Goal: Task Accomplishment & Management: Complete application form

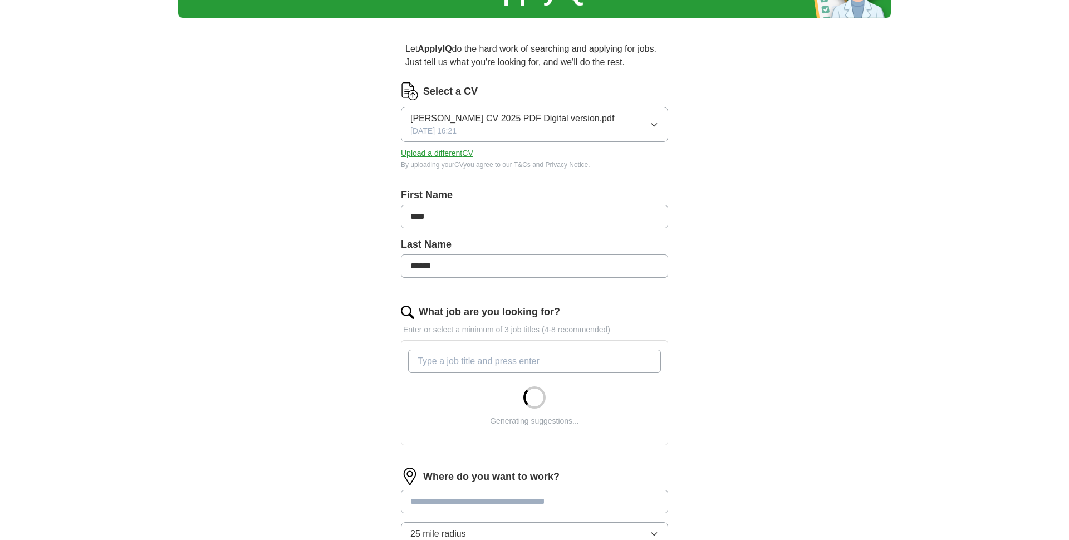
scroll to position [75, 0]
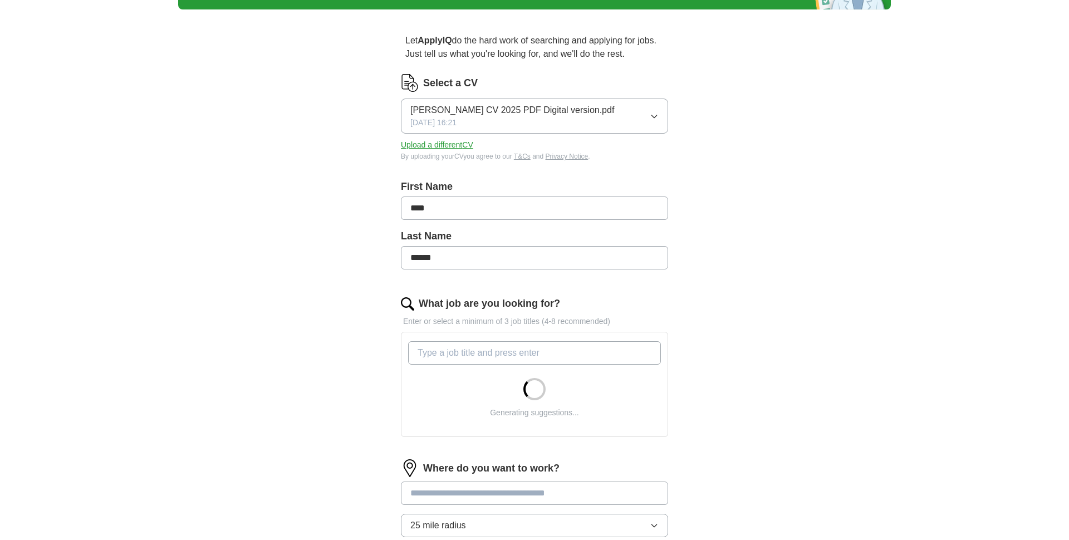
click at [476, 349] on input "What job are you looking for?" at bounding box center [534, 352] width 253 height 23
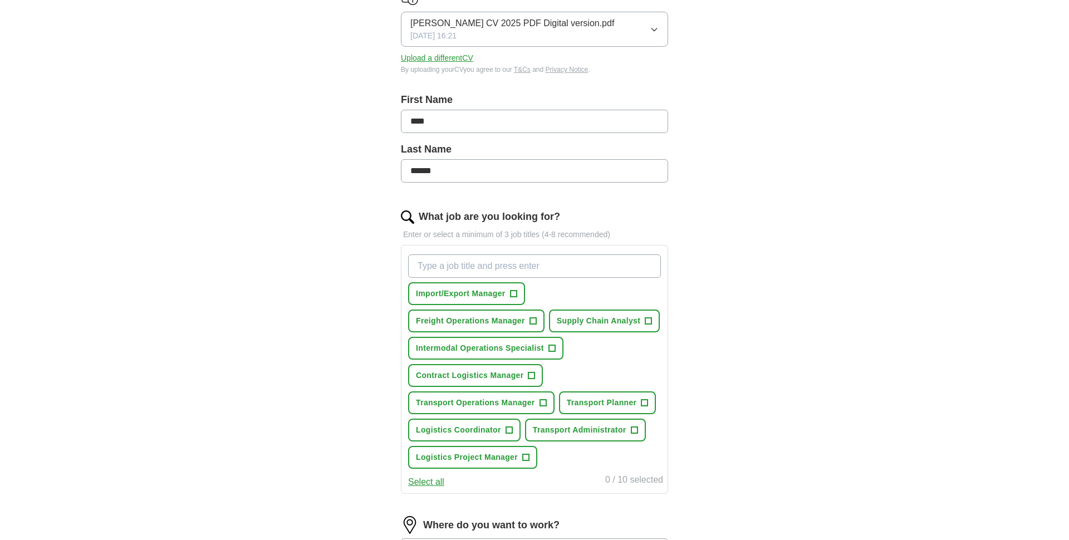
scroll to position [160, 0]
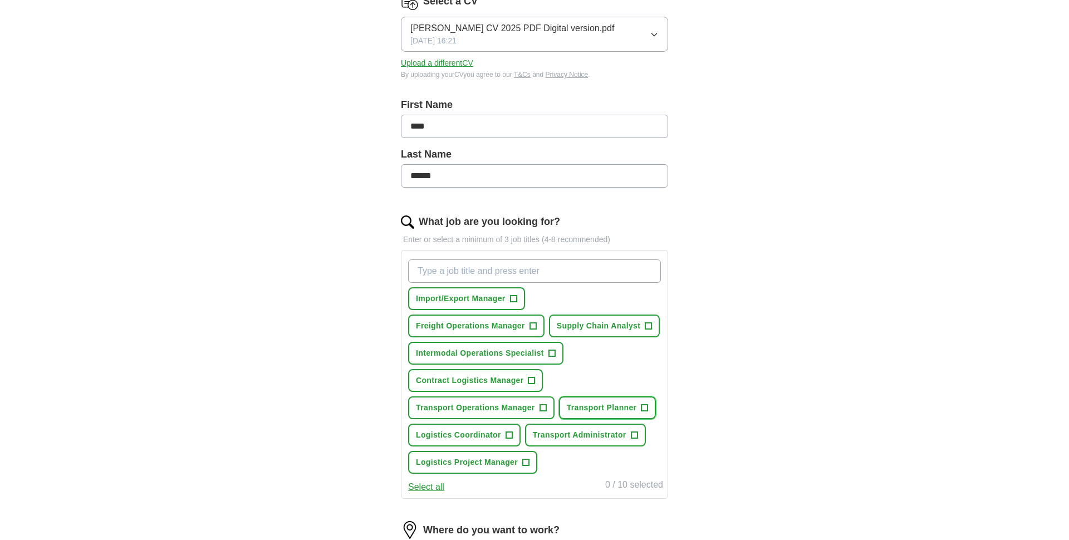
click at [641, 404] on span "+" at bounding box center [644, 408] width 7 height 9
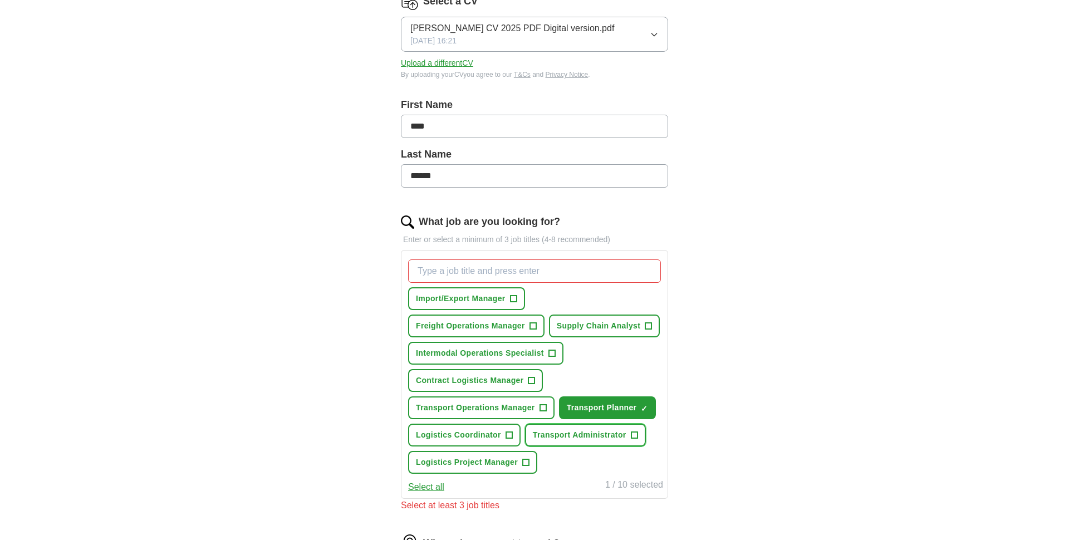
click at [631, 433] on span "+" at bounding box center [634, 435] width 7 height 9
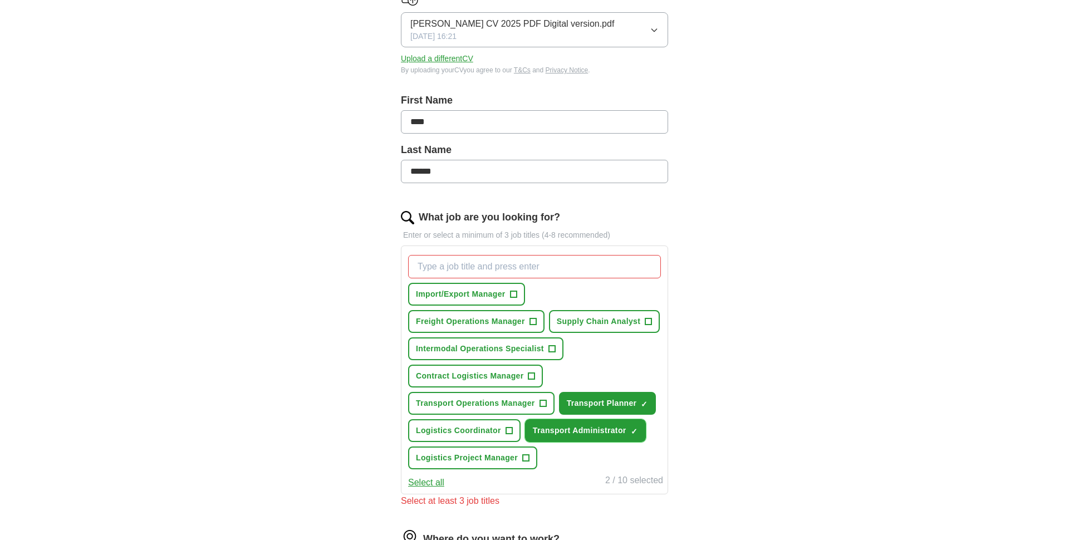
scroll to position [178, 0]
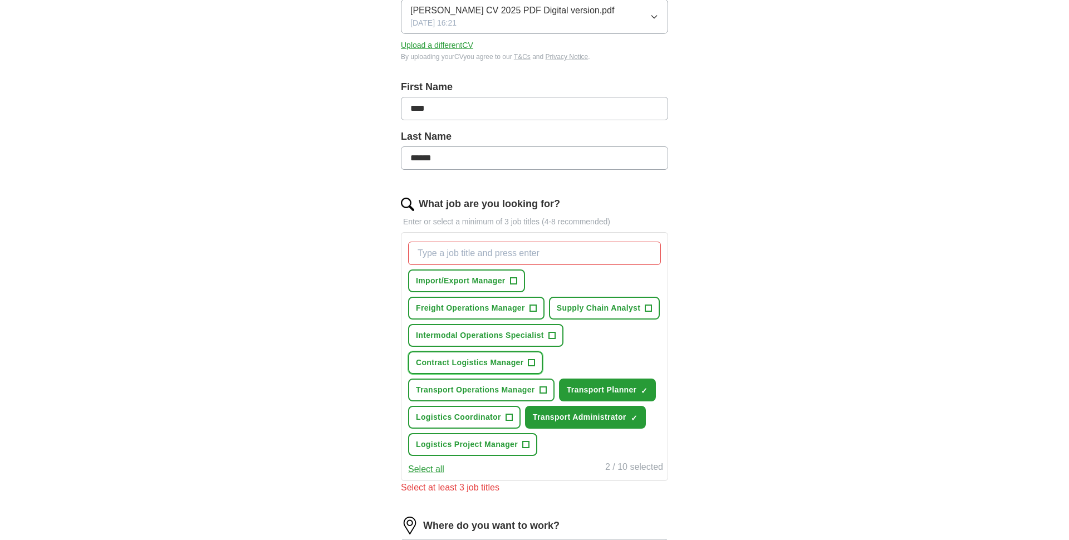
click at [522, 363] on span "Contract Logistics Manager" at bounding box center [469, 363] width 107 height 12
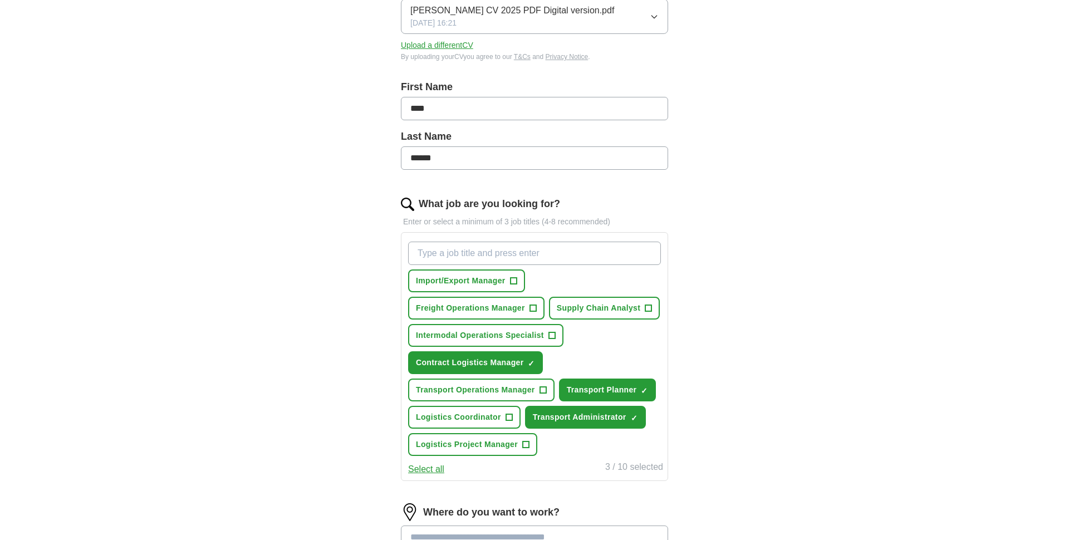
click at [478, 252] on input "What job are you looking for?" at bounding box center [534, 253] width 253 height 23
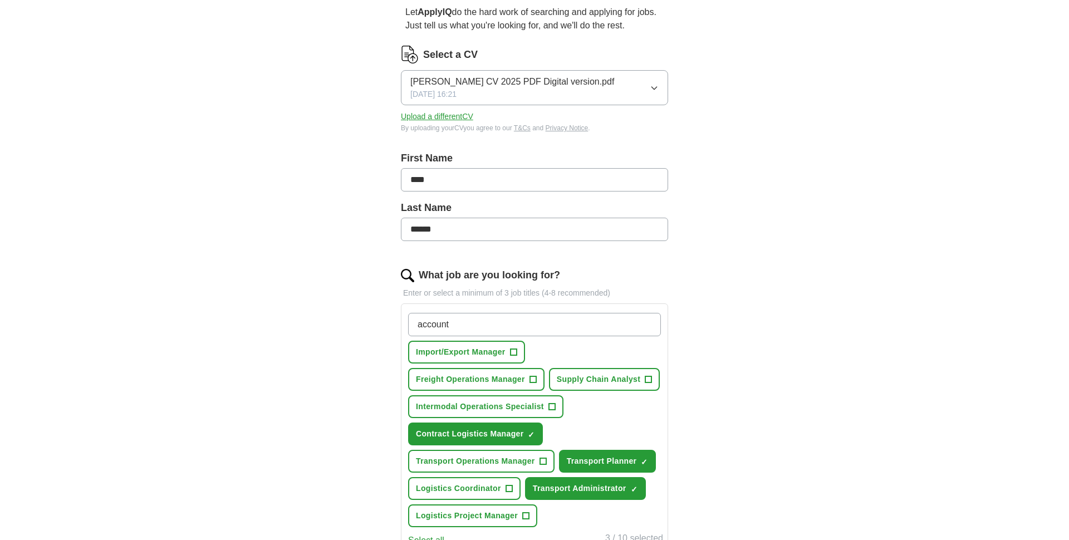
scroll to position [109, 0]
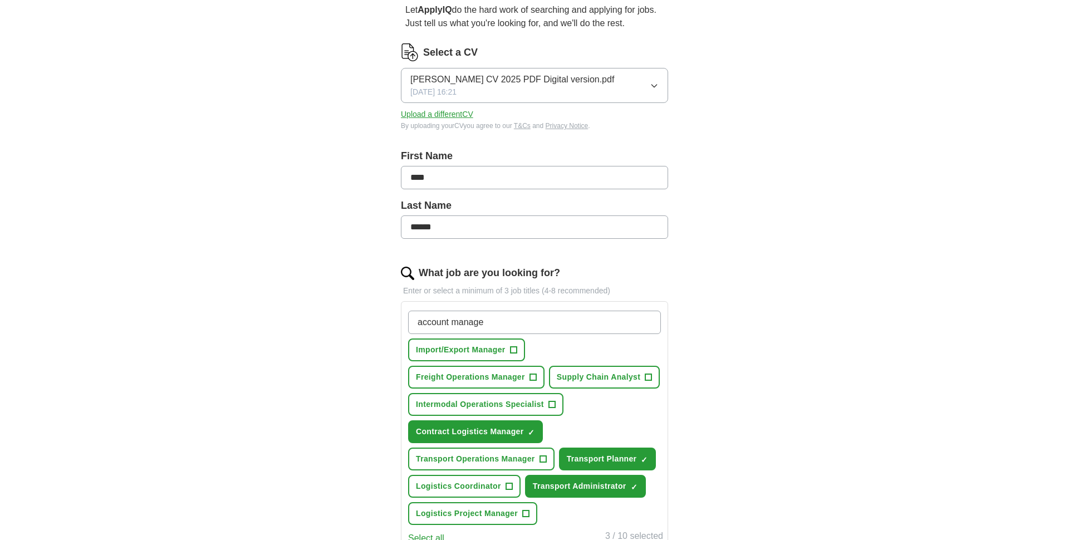
type input "account manager"
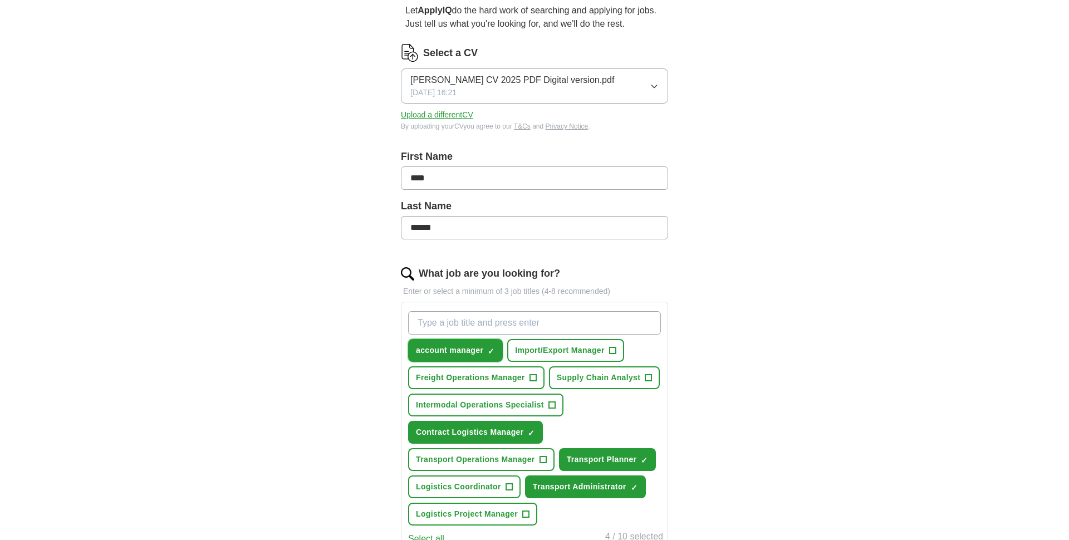
click at [0, 0] on span "×" at bounding box center [0, 0] width 0 height 0
click at [476, 324] on input "What job are you looking for?" at bounding box center [534, 322] width 253 height 23
type input "Account Manager"
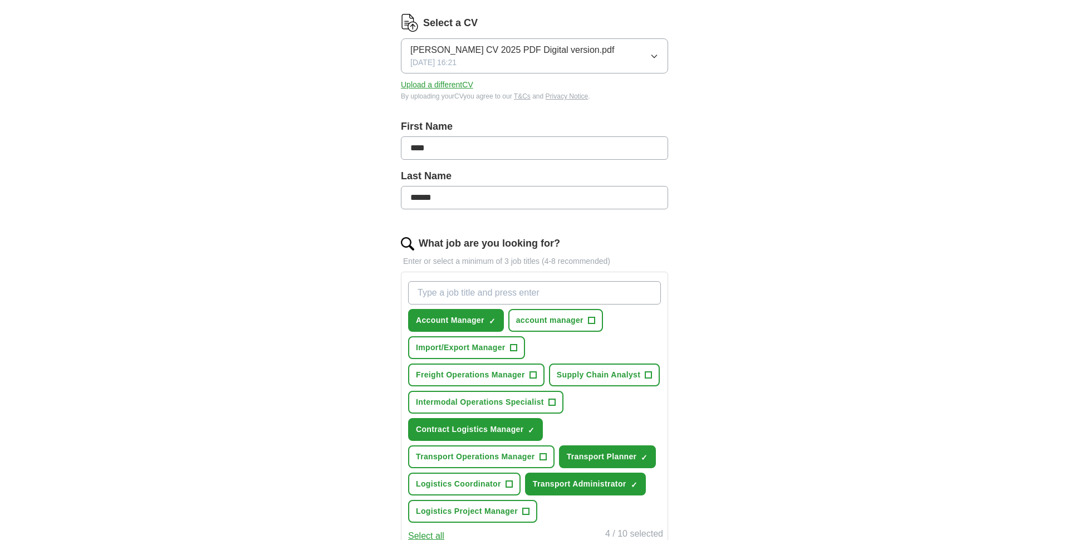
scroll to position [139, 0]
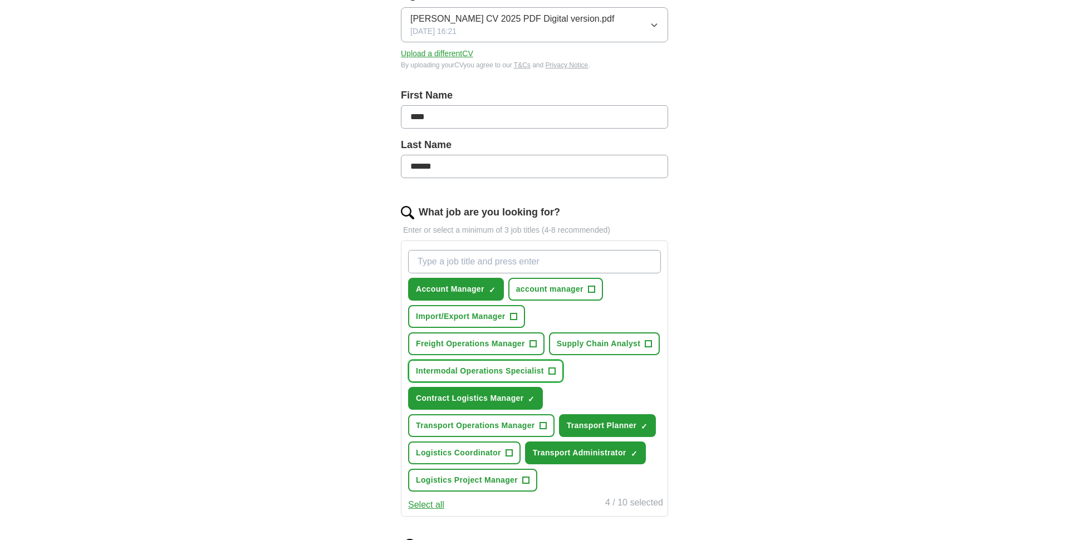
click at [545, 371] on button "Intermodal Operations Specialist +" at bounding box center [485, 371] width 155 height 23
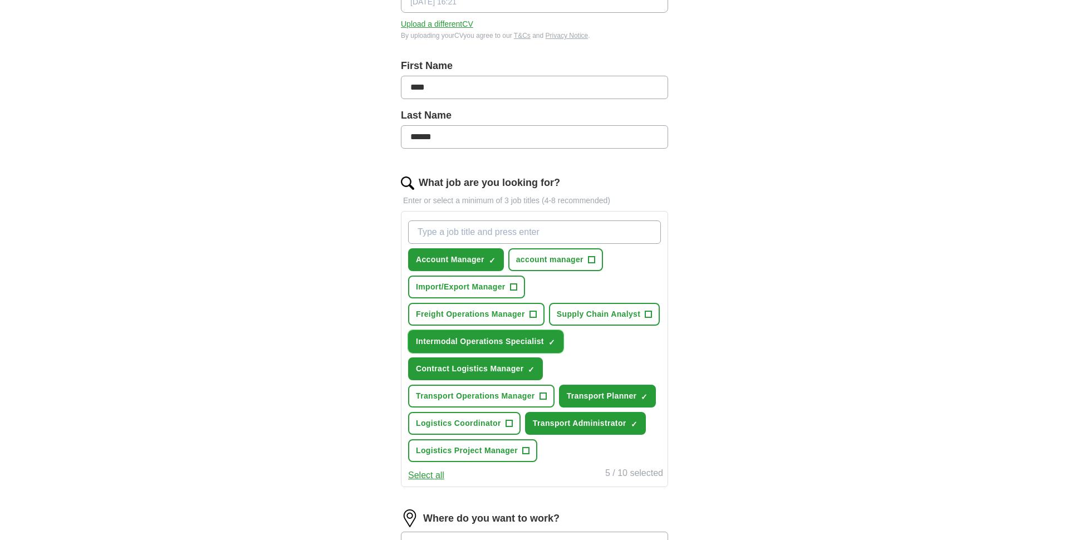
scroll to position [198, 0]
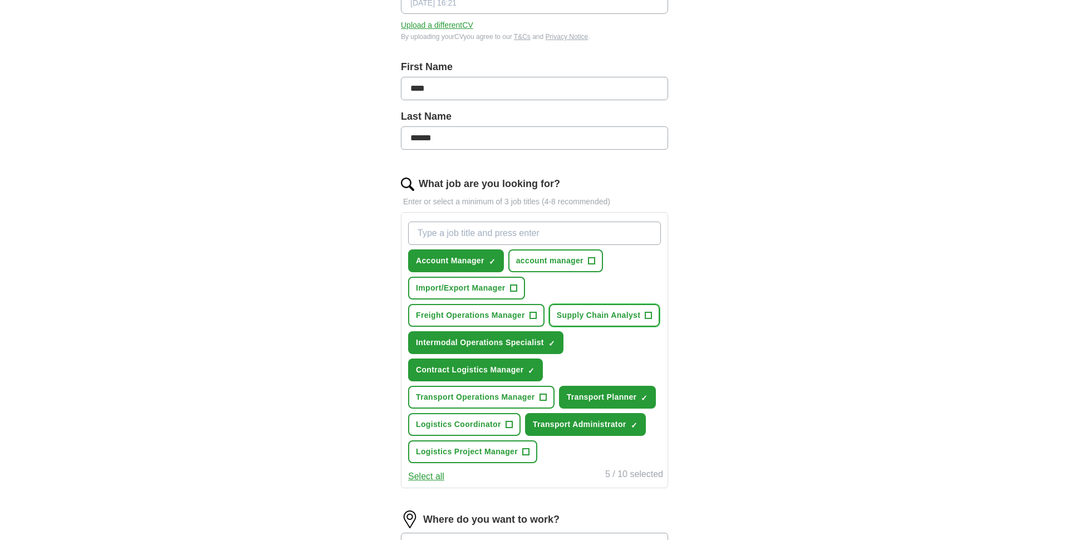
click at [645, 319] on span "+" at bounding box center [648, 315] width 7 height 9
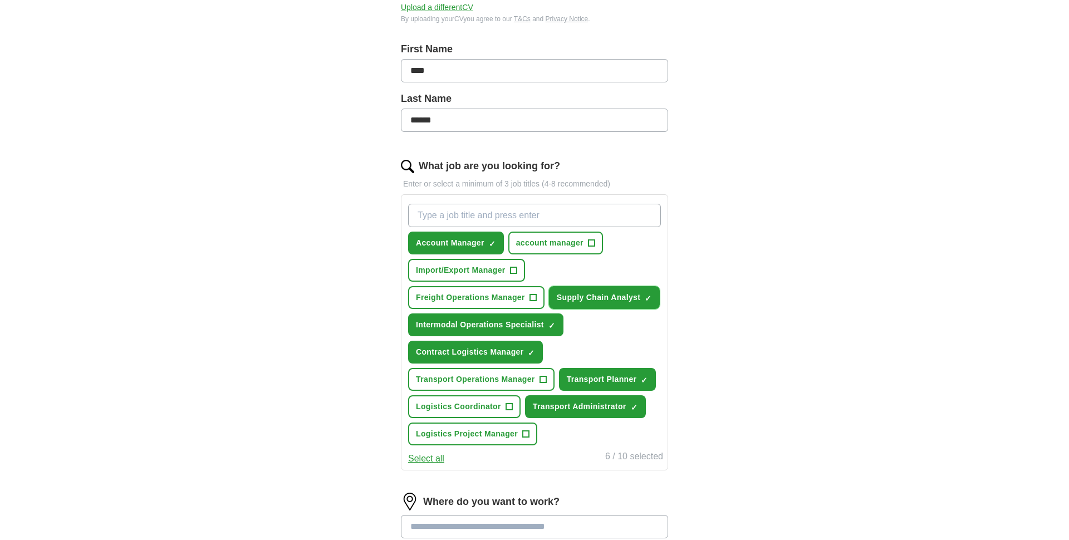
scroll to position [216, 0]
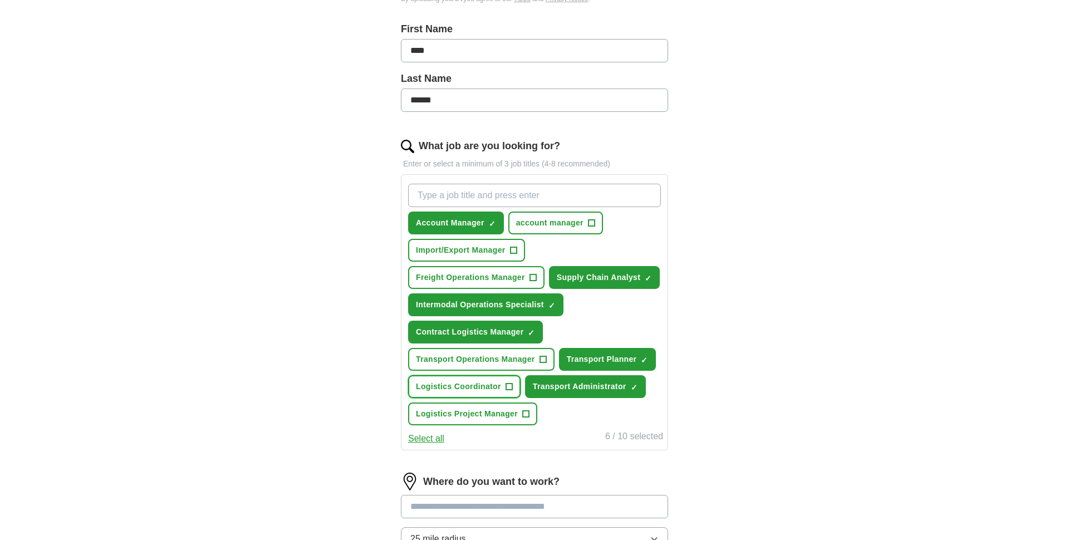
click at [513, 383] on button "Logistics Coordinator +" at bounding box center [464, 386] width 112 height 23
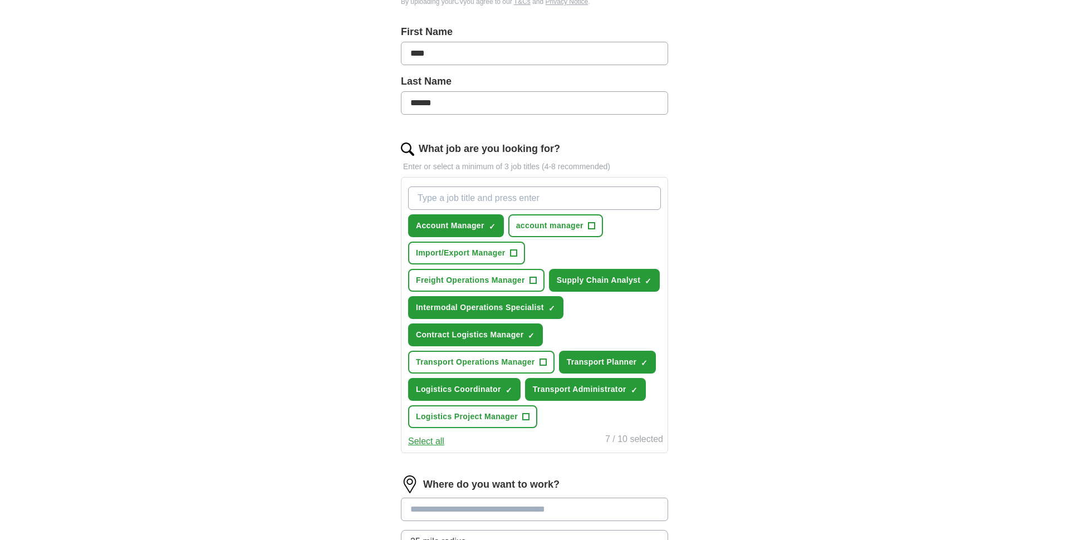
click at [434, 439] on button "Select all" at bounding box center [426, 441] width 36 height 13
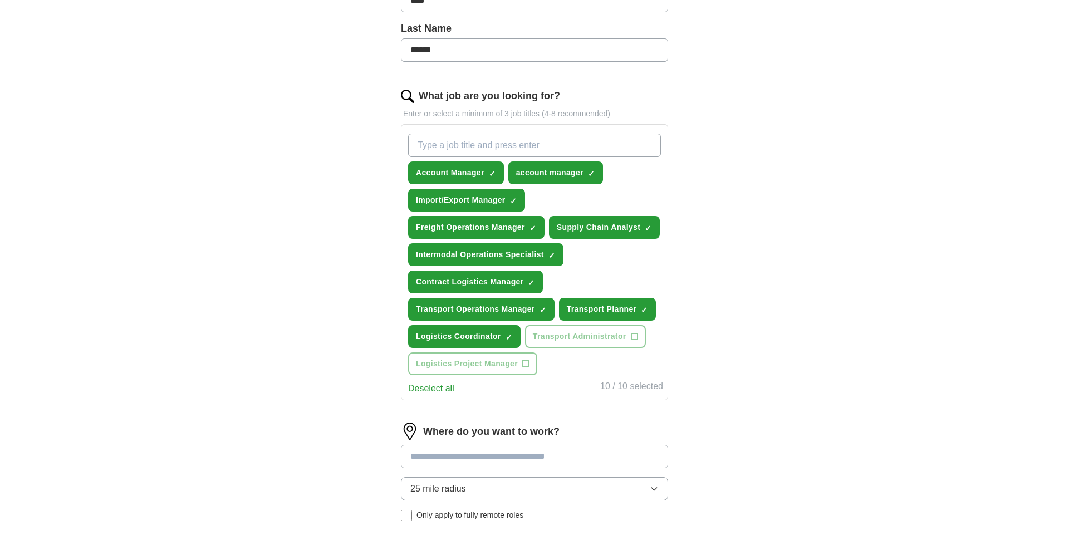
scroll to position [285, 0]
click at [439, 387] on button "Deselect all" at bounding box center [431, 388] width 46 height 13
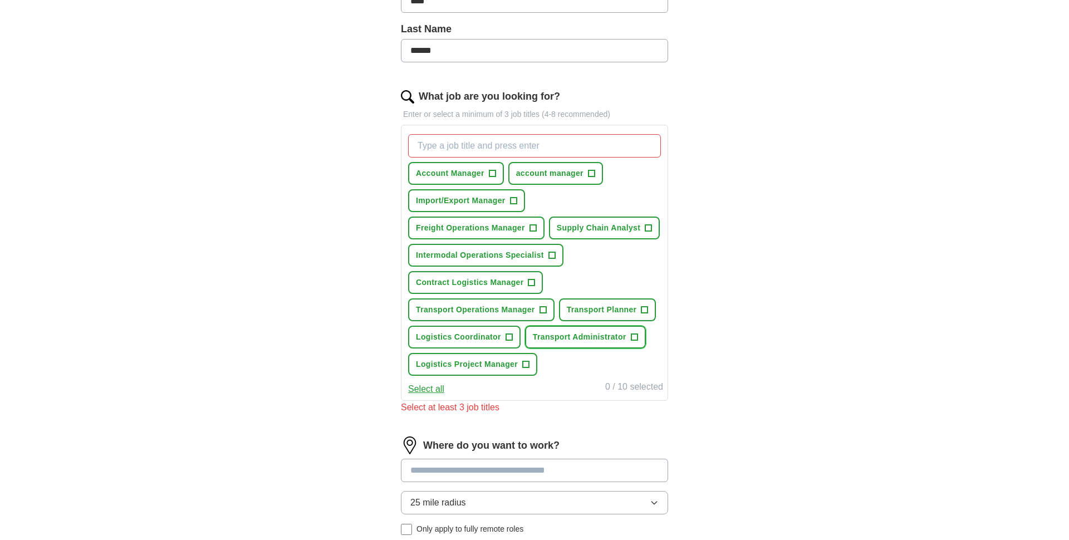
click at [632, 335] on span "+" at bounding box center [634, 337] width 7 height 9
click at [632, 308] on span "Transport Planner" at bounding box center [602, 310] width 70 height 12
click at [489, 343] on button "Logistics Coordinator +" at bounding box center [464, 337] width 112 height 23
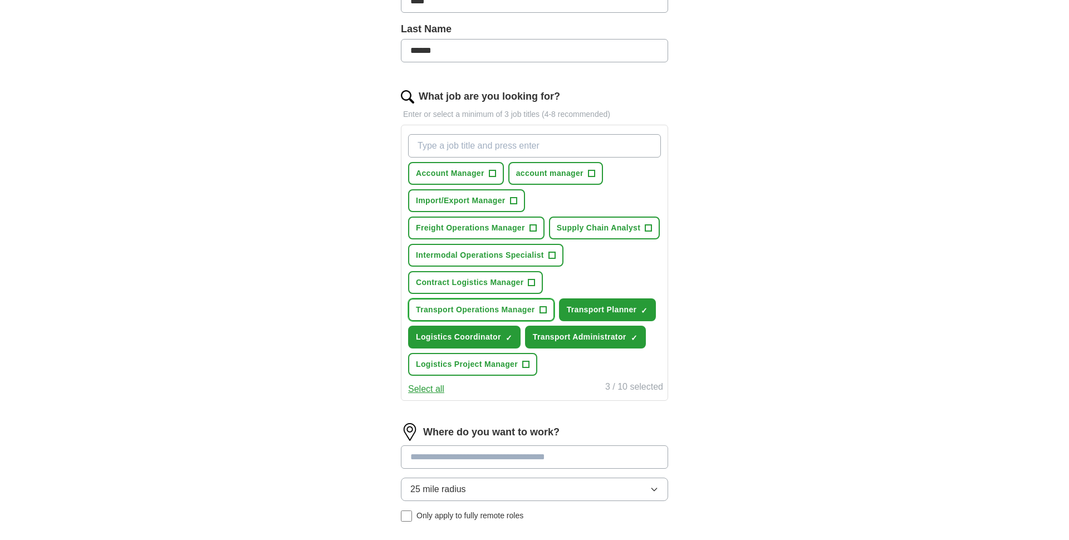
click at [504, 315] on span "Transport Operations Manager" at bounding box center [475, 310] width 119 height 12
click at [492, 170] on span "+" at bounding box center [492, 173] width 7 height 9
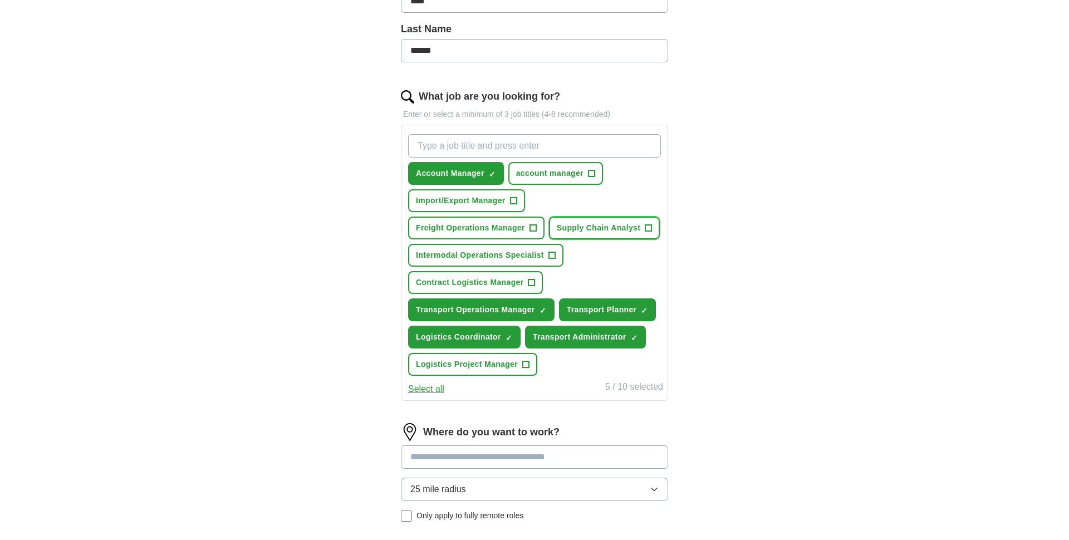
click at [611, 228] on span "Supply Chain Analyst" at bounding box center [598, 228] width 83 height 12
click at [541, 252] on span "Intermodal Operations Specialist" at bounding box center [480, 255] width 128 height 12
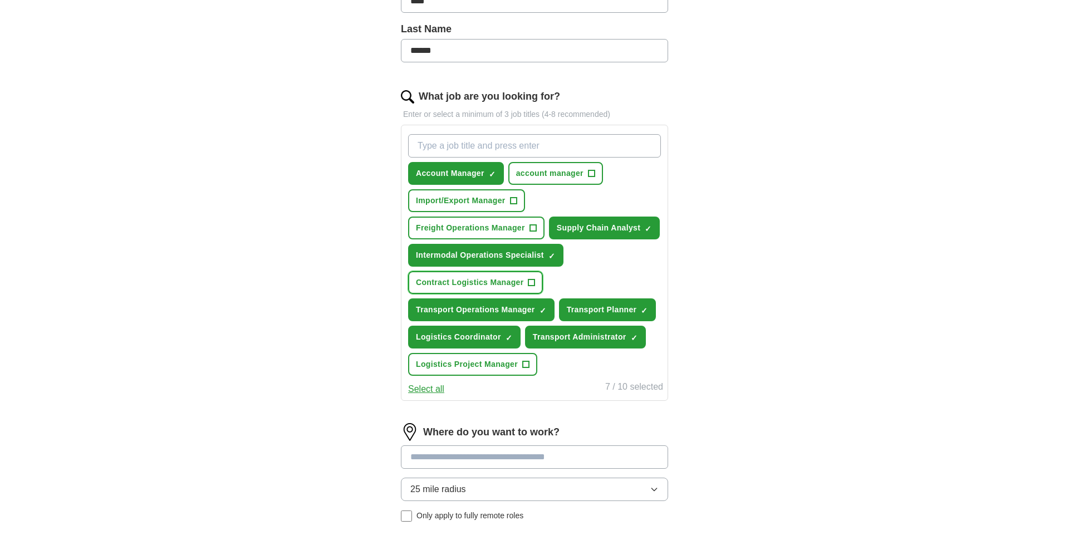
click at [501, 289] on button "Contract Logistics Manager +" at bounding box center [475, 282] width 135 height 23
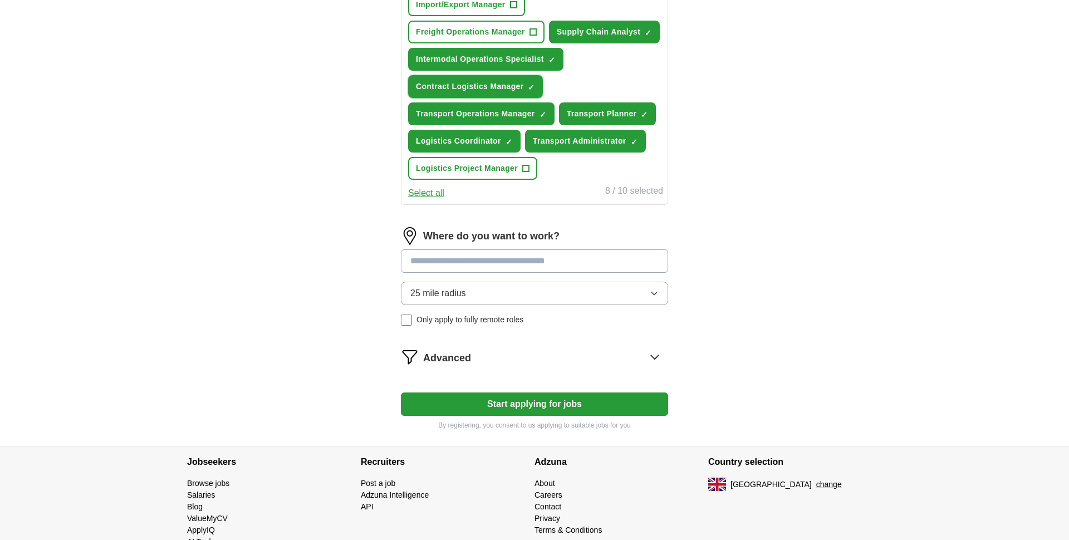
scroll to position [480, 0]
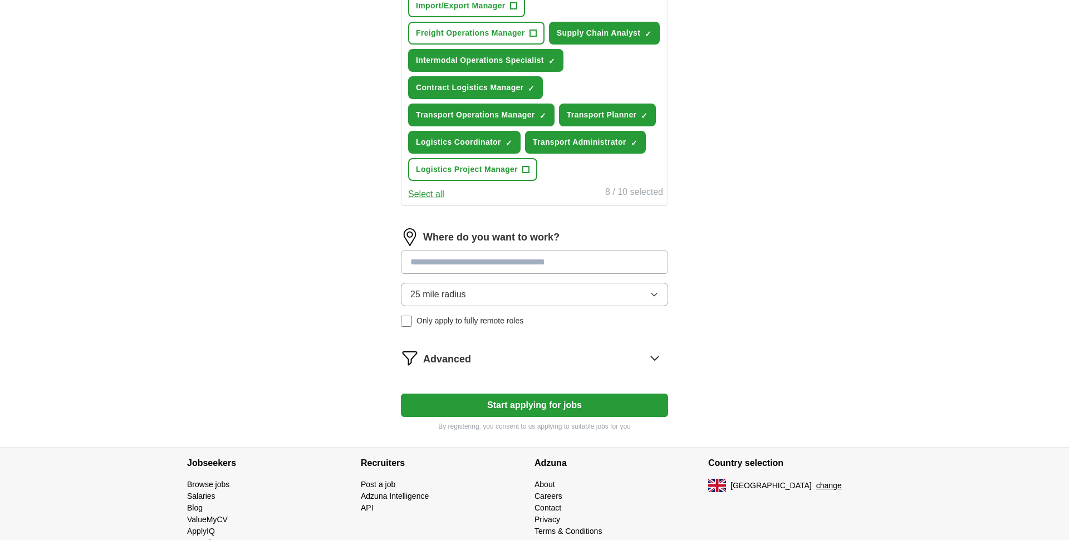
click at [474, 258] on input at bounding box center [534, 261] width 267 height 23
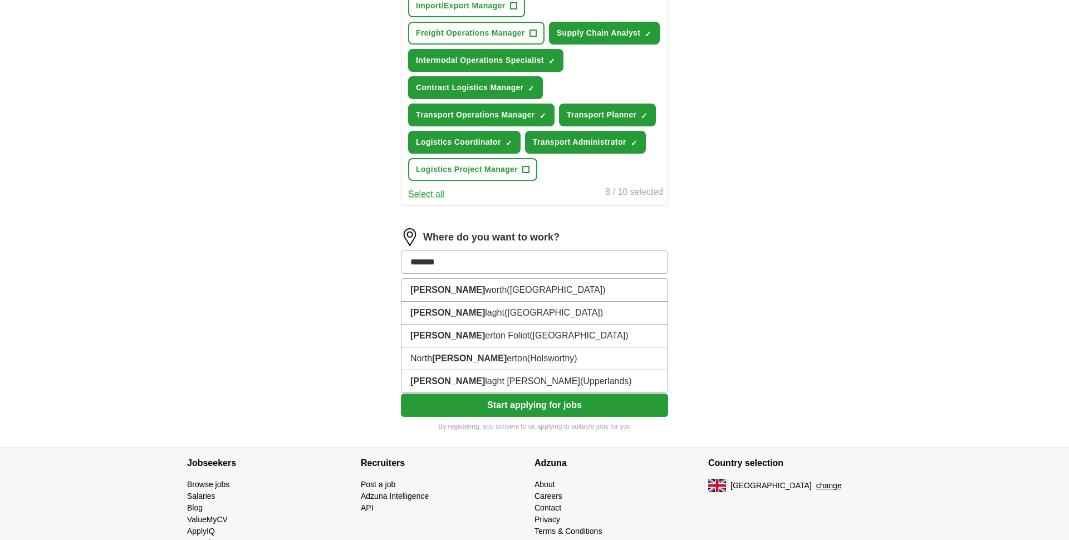
type input "********"
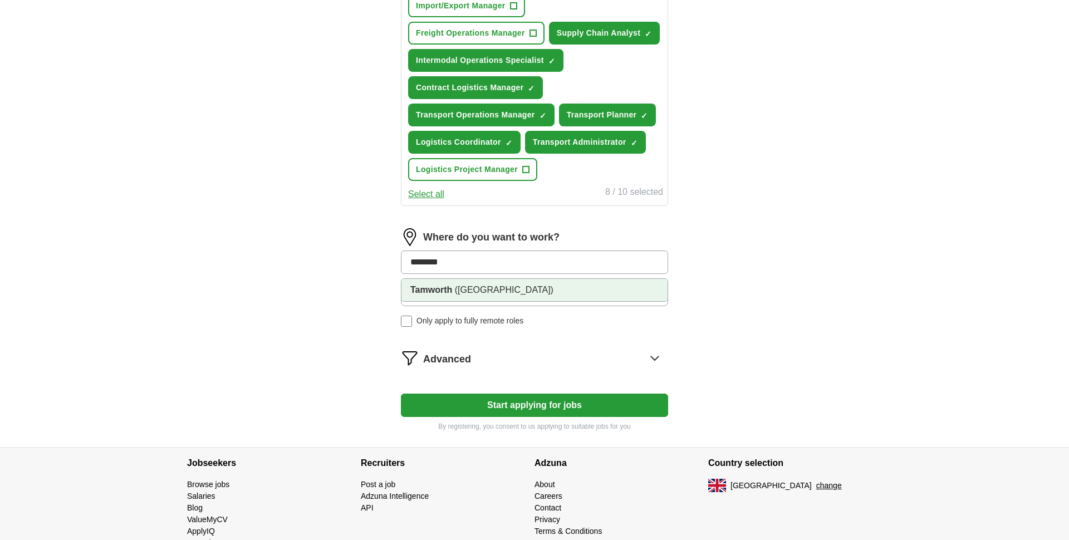
click at [509, 293] on span "([GEOGRAPHIC_DATA])" at bounding box center [504, 289] width 99 height 9
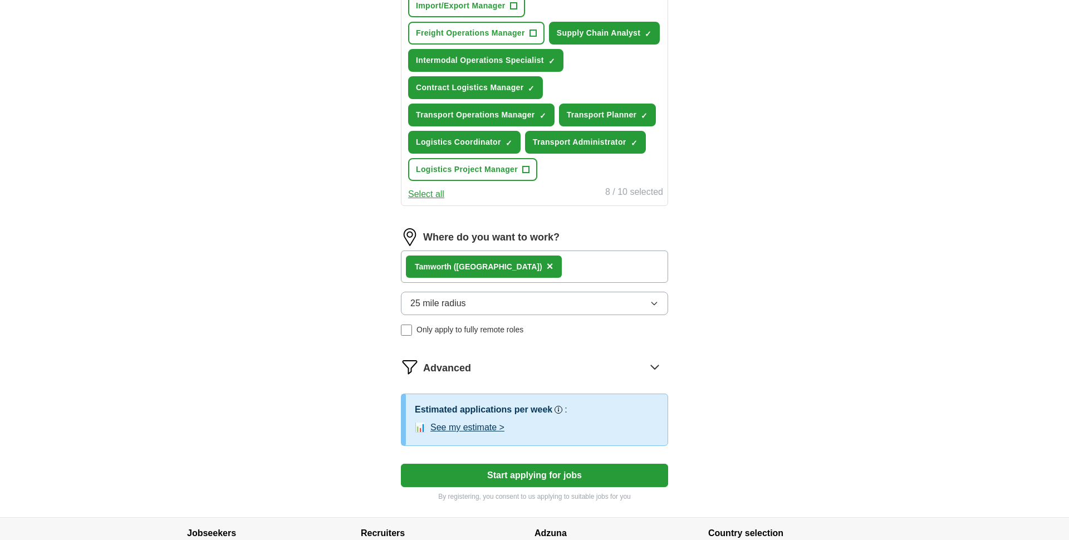
click at [545, 268] on div "Tamworth ([GEOGRAPHIC_DATA]) ×" at bounding box center [534, 266] width 267 height 32
click at [513, 303] on button "25 mile radius" at bounding box center [534, 303] width 267 height 23
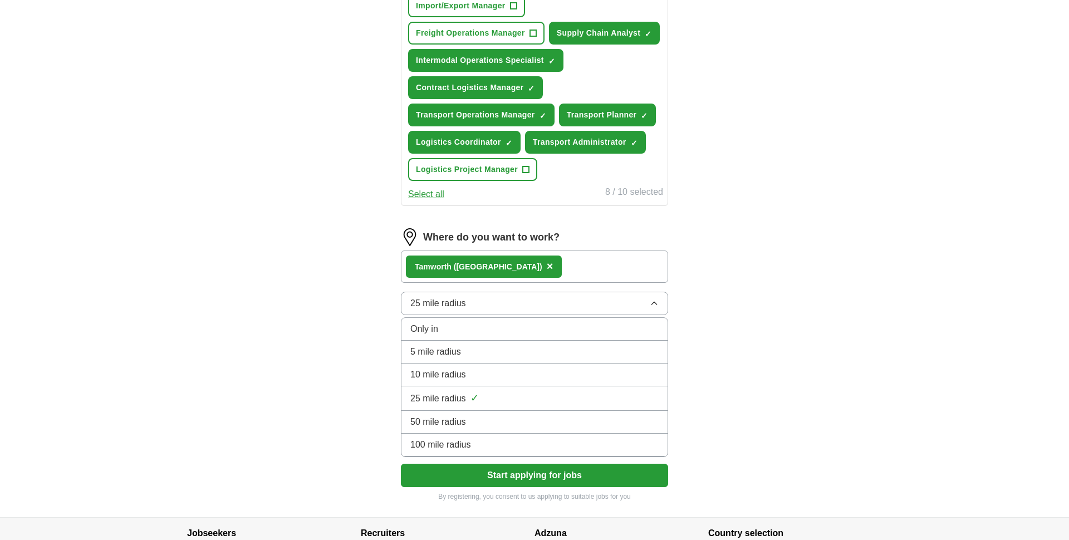
click at [483, 395] on div "25 mile radius ✓" at bounding box center [534, 398] width 248 height 15
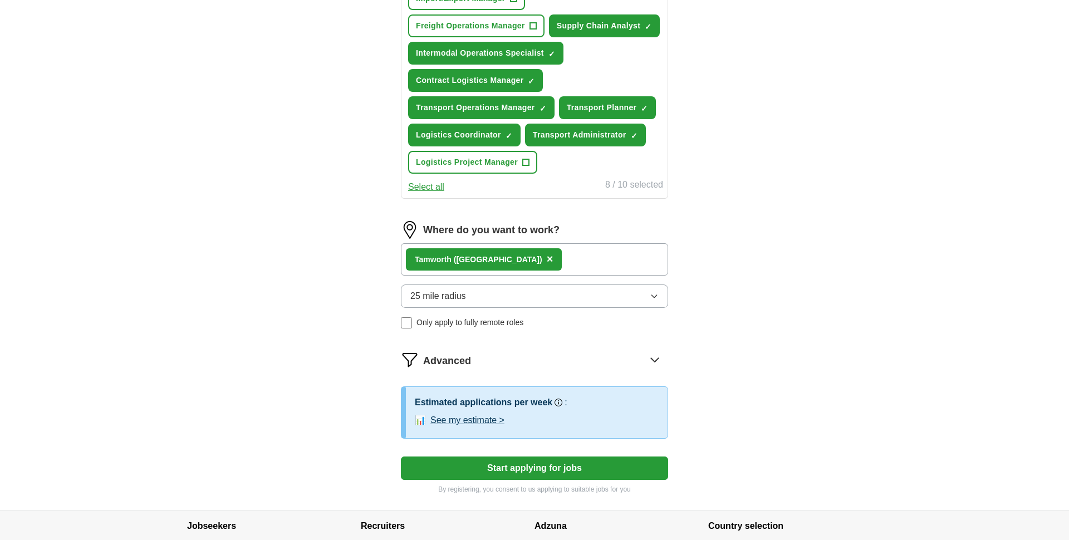
scroll to position [469, 0]
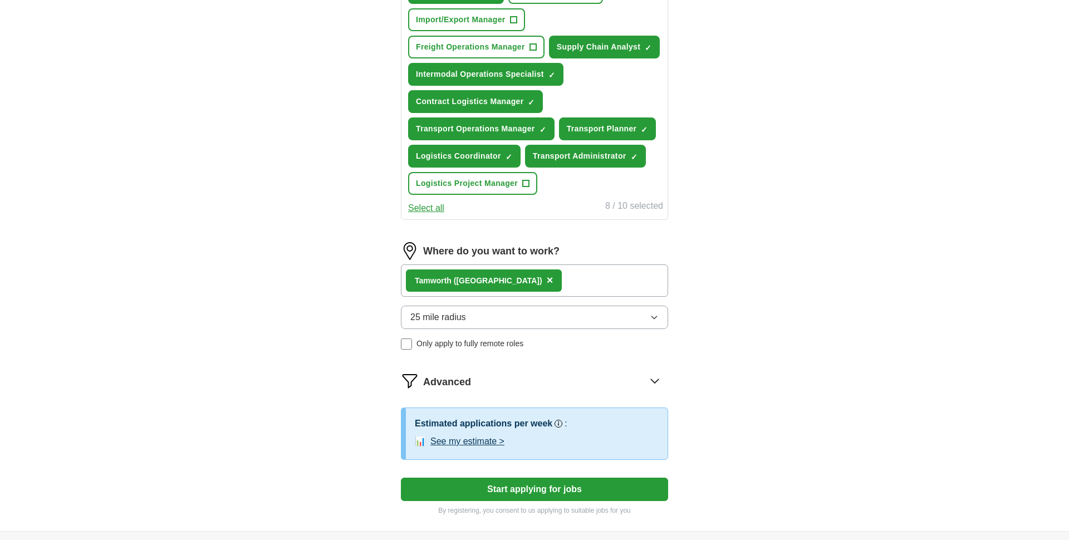
click at [459, 383] on span "Advanced" at bounding box center [447, 382] width 48 height 15
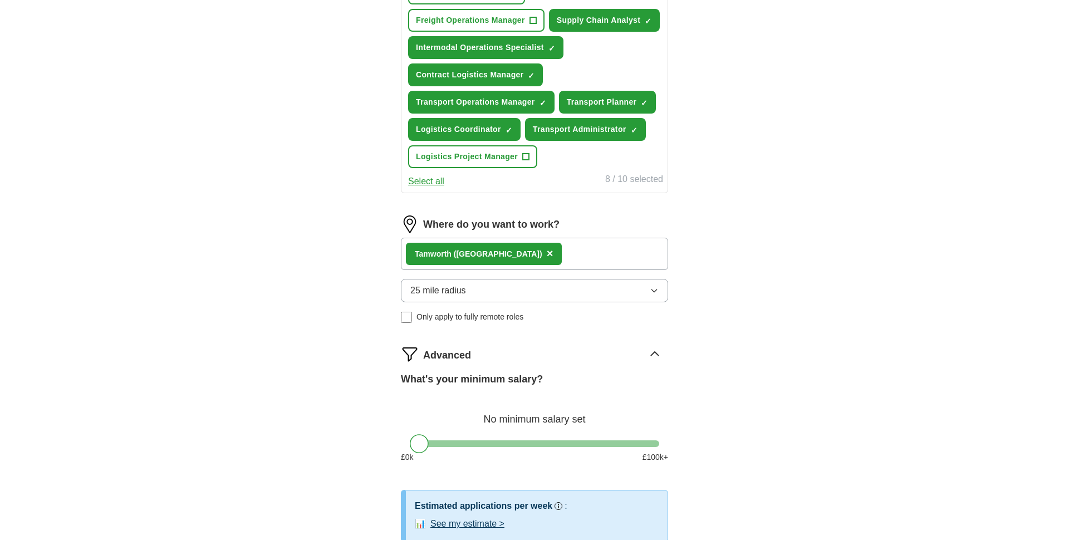
scroll to position [492, 0]
click at [548, 257] on div "Tamworth ([GEOGRAPHIC_DATA]) ×" at bounding box center [534, 254] width 267 height 32
click at [547, 255] on span "×" at bounding box center [550, 253] width 7 height 12
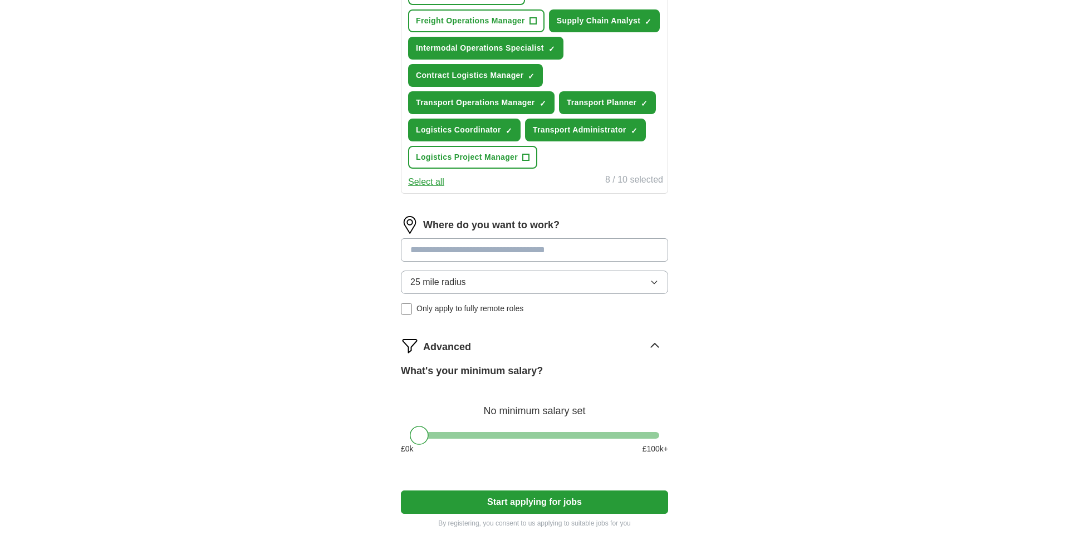
scroll to position [491, 0]
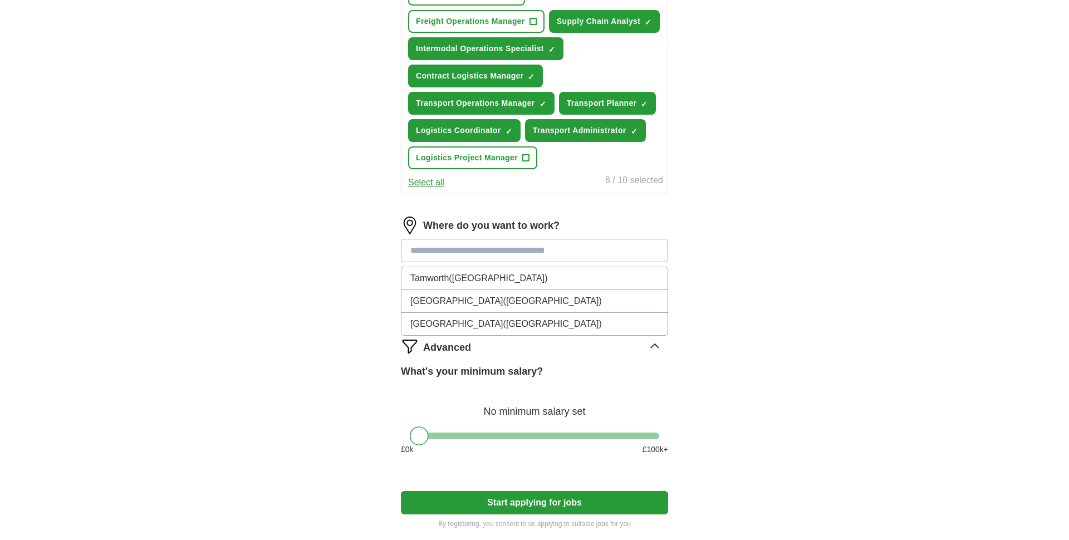
click at [516, 253] on input at bounding box center [534, 250] width 267 height 23
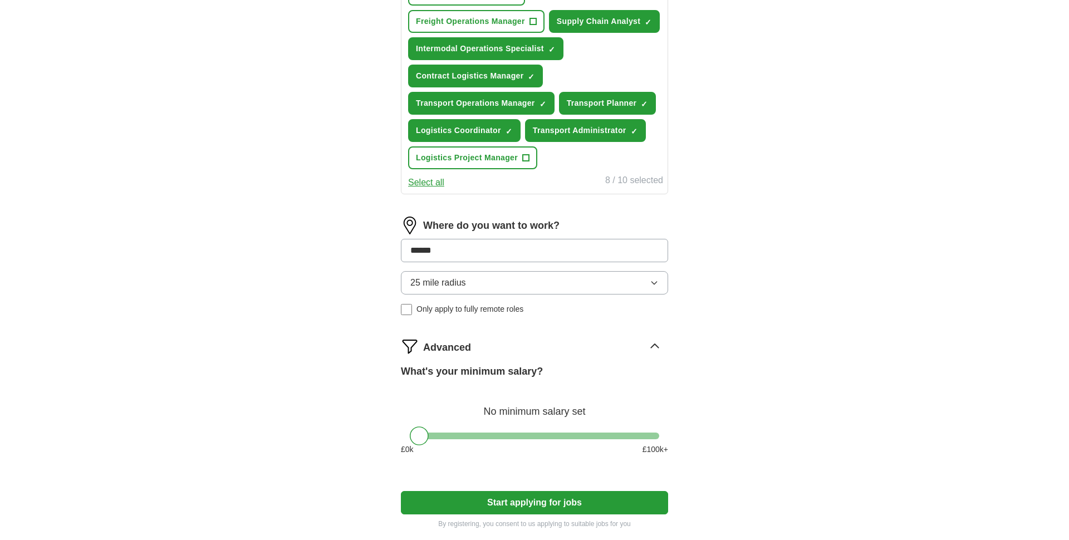
drag, startPoint x: 446, startPoint y: 246, endPoint x: 408, endPoint y: 248, distance: 37.9
click at [408, 248] on input "******" at bounding box center [534, 250] width 267 height 23
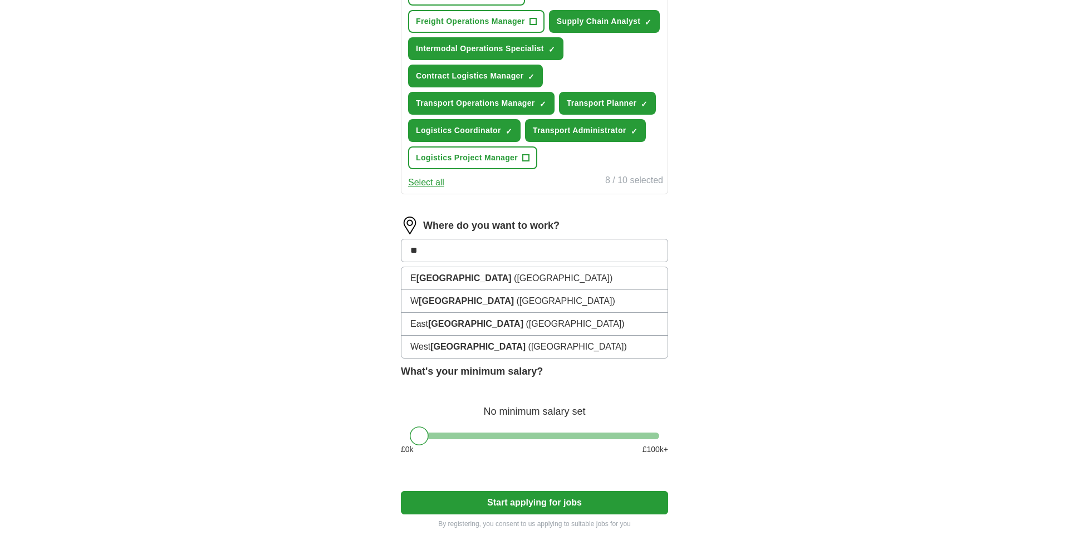
type input "*"
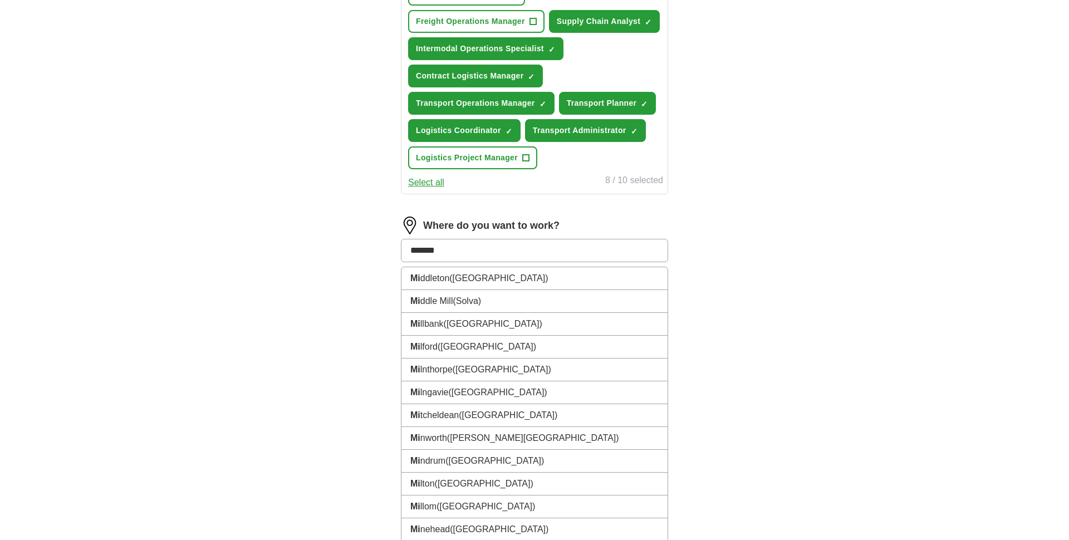
type input "********"
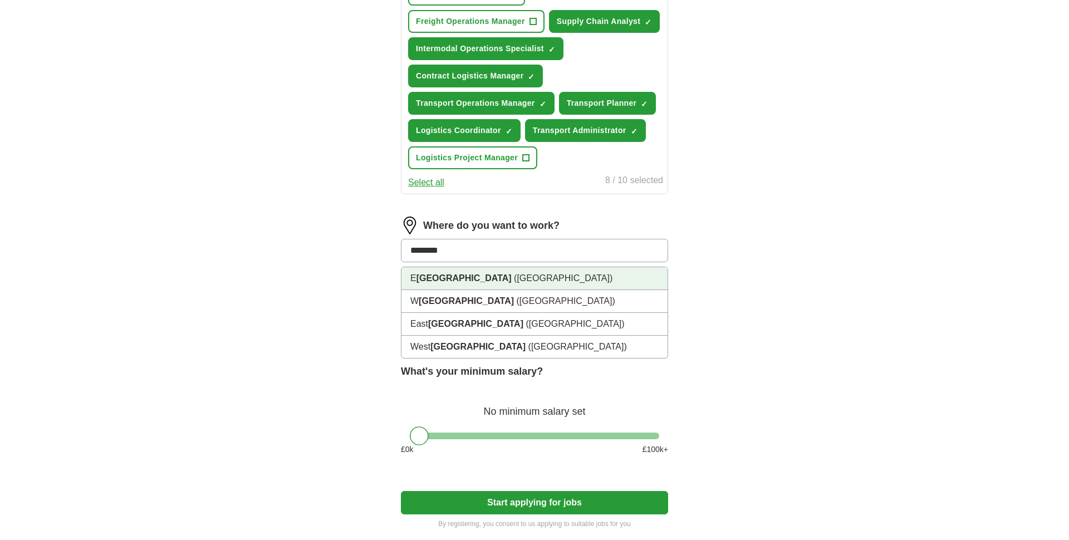
scroll to position [491, 0]
click at [445, 272] on li "E [GEOGRAPHIC_DATA] ([GEOGRAPHIC_DATA])" at bounding box center [534, 279] width 266 height 23
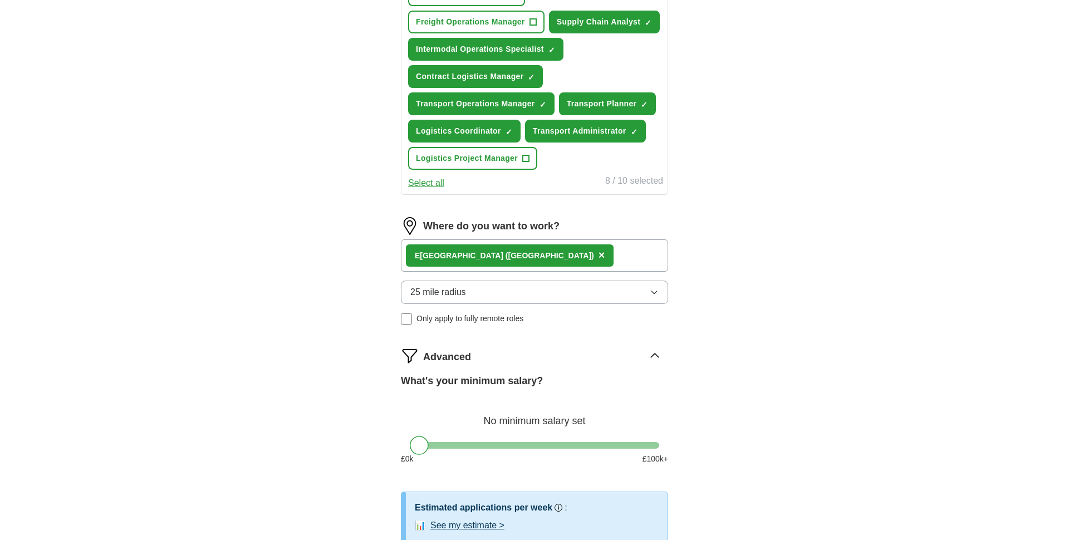
scroll to position [489, 0]
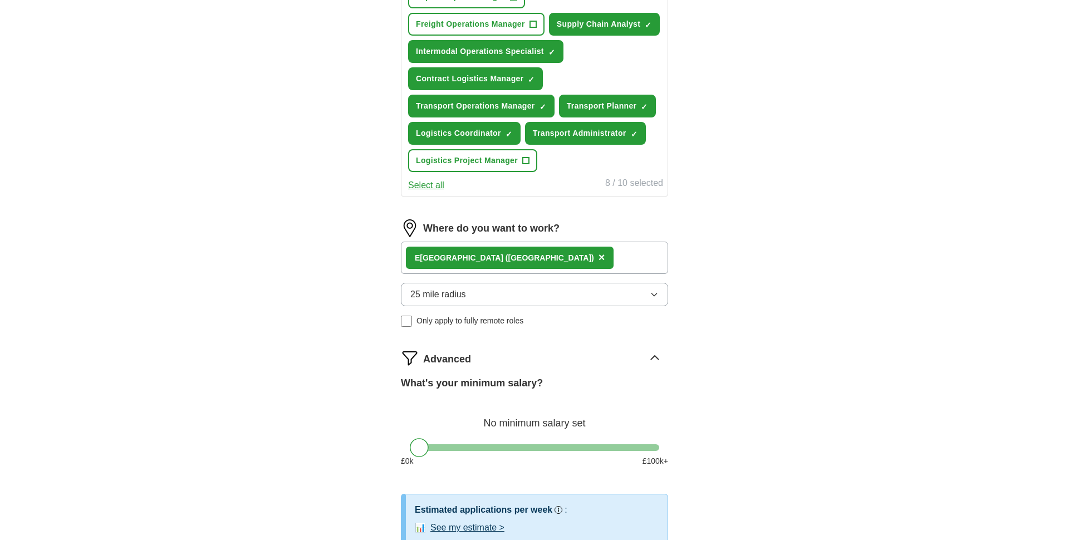
click at [510, 261] on div "E Midlands ([GEOGRAPHIC_DATA]) ×" at bounding box center [534, 258] width 267 height 32
click at [508, 257] on div "E Midlands ([GEOGRAPHIC_DATA]) ×" at bounding box center [534, 257] width 267 height 32
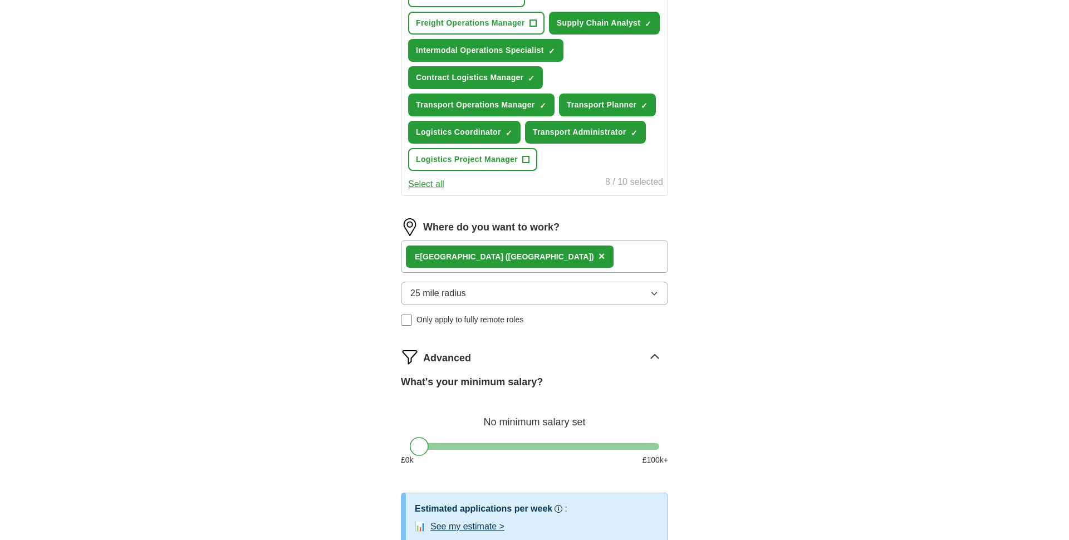
click at [598, 255] on span "×" at bounding box center [601, 256] width 7 height 12
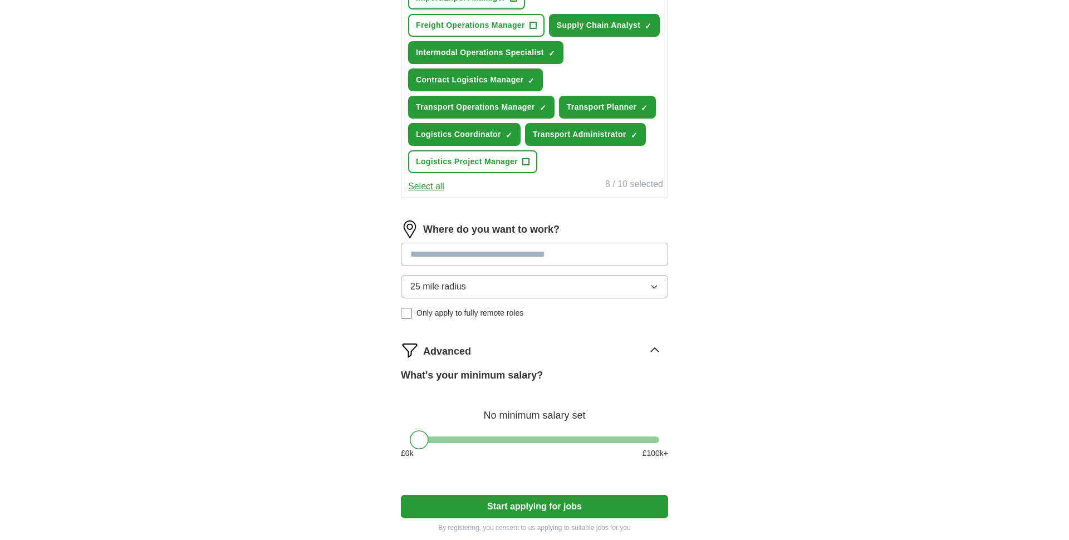
click at [308, 248] on div "ApplyIQ Let ApplyIQ do the hard work of searching and applying for jobs. Just t…" at bounding box center [534, 47] width 712 height 1002
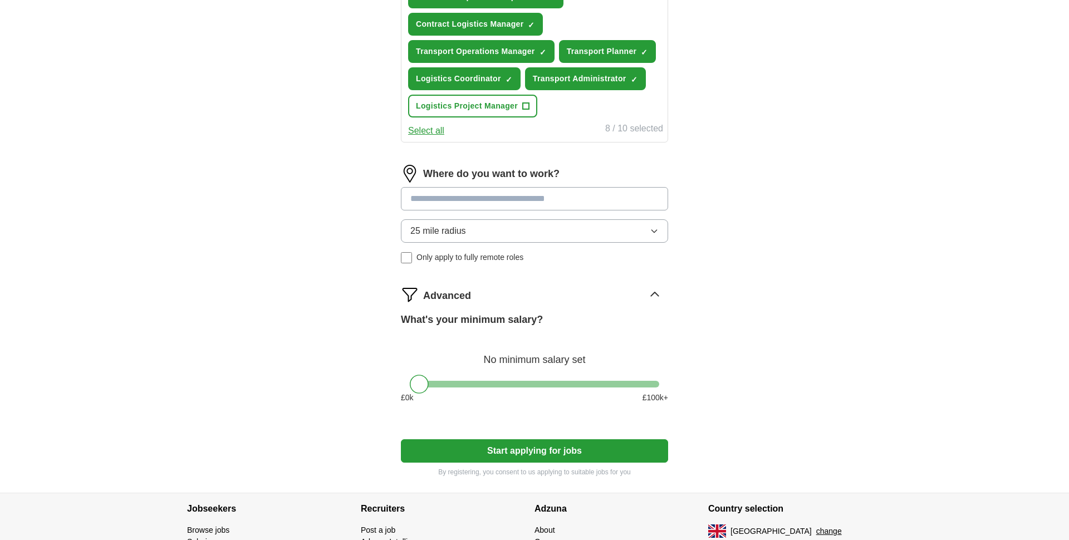
scroll to position [537, 0]
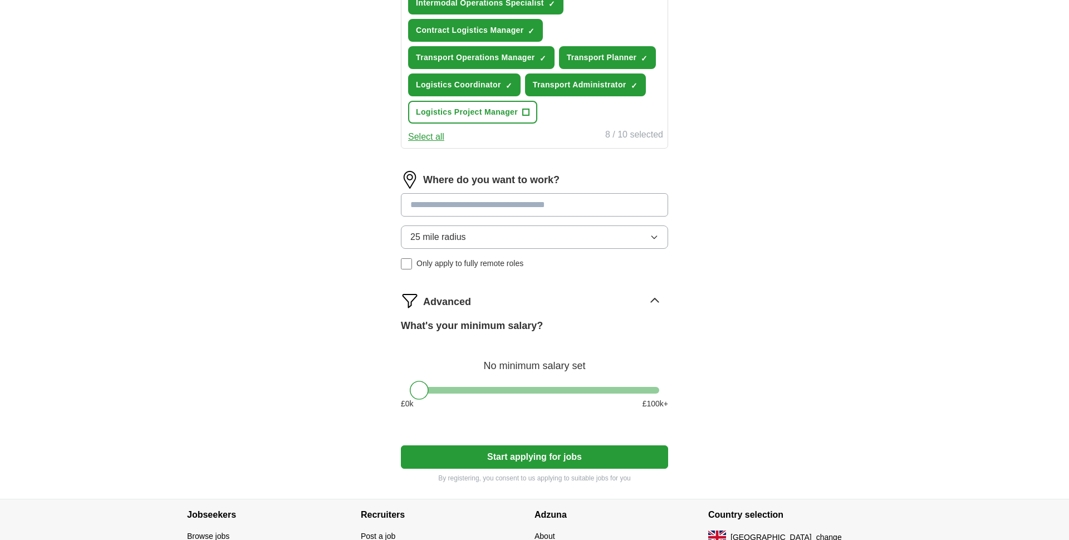
click at [444, 263] on span "Only apply to fully remote roles" at bounding box center [469, 264] width 107 height 12
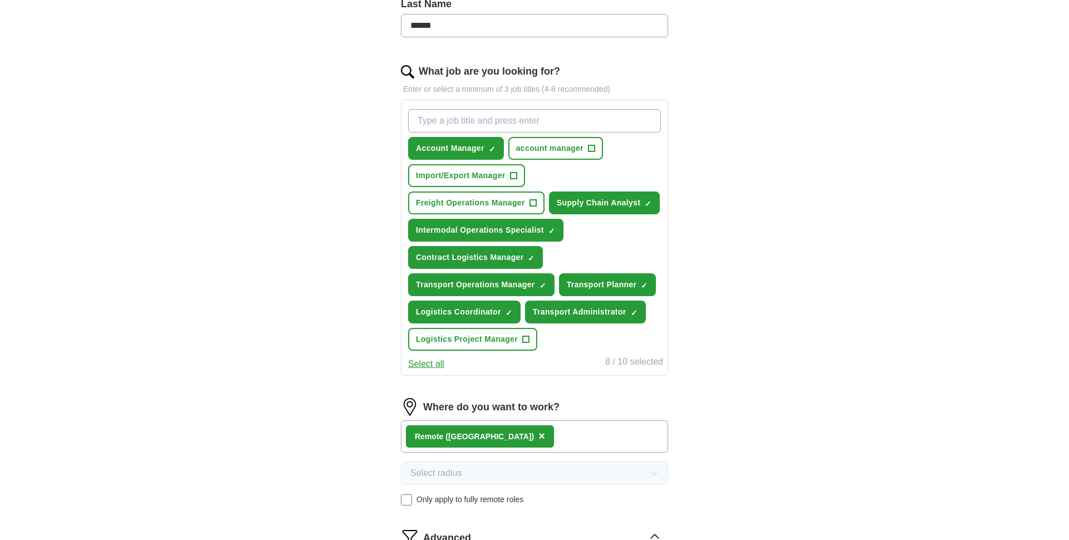
scroll to position [323, 0]
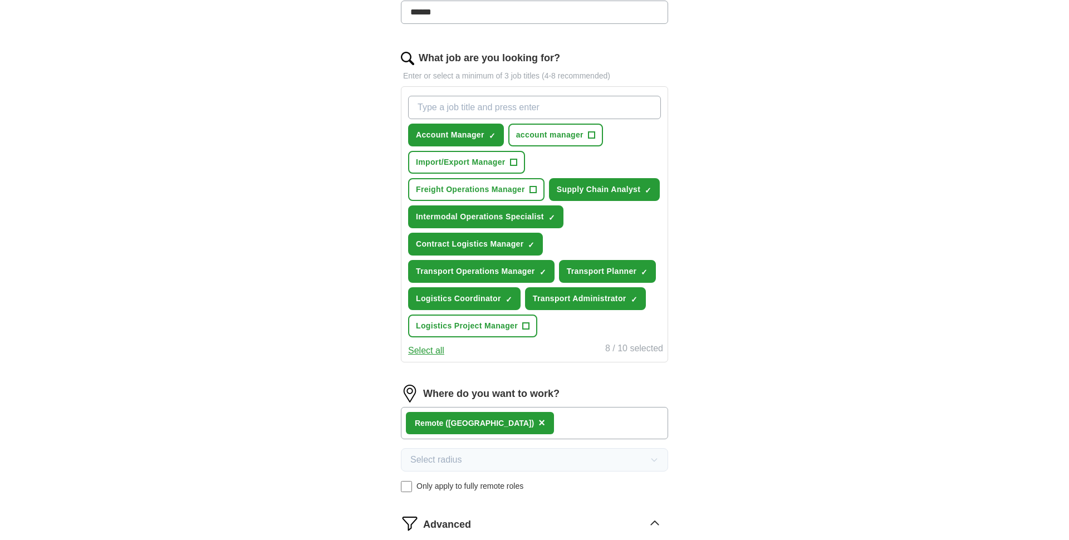
click at [433, 485] on span "Only apply to fully remote roles" at bounding box center [469, 486] width 107 height 12
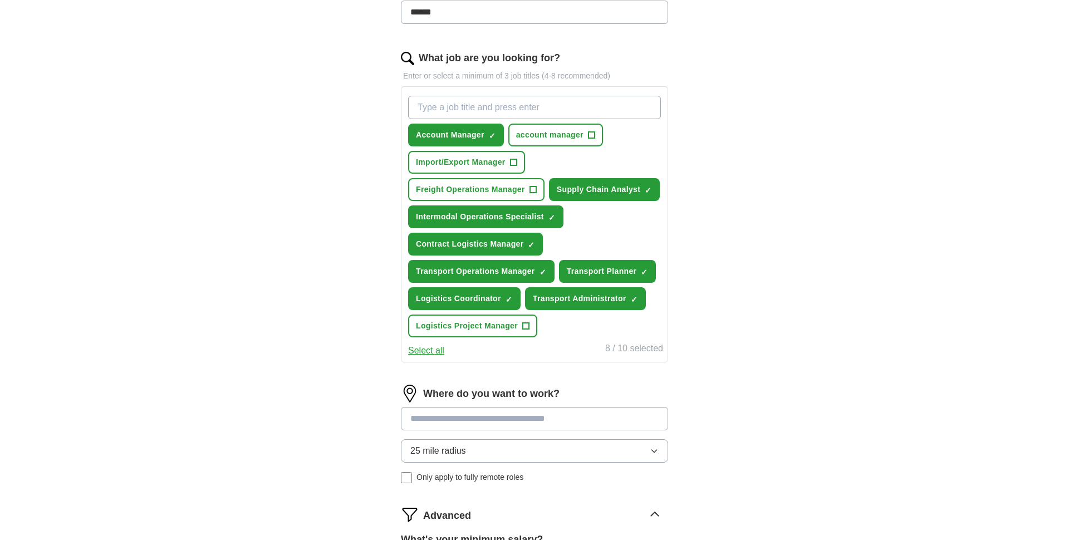
click at [475, 425] on input at bounding box center [534, 418] width 267 height 23
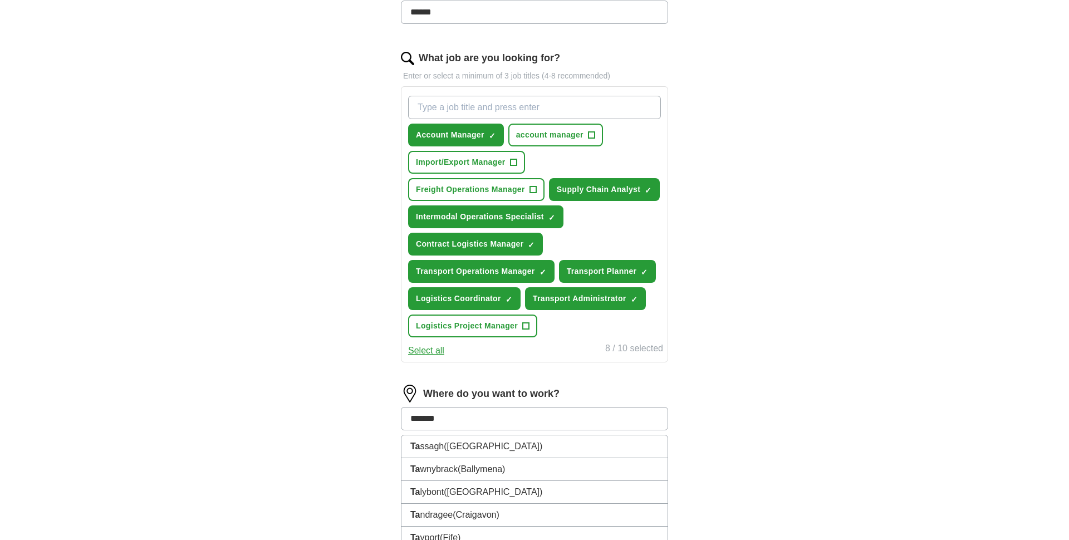
type input "********"
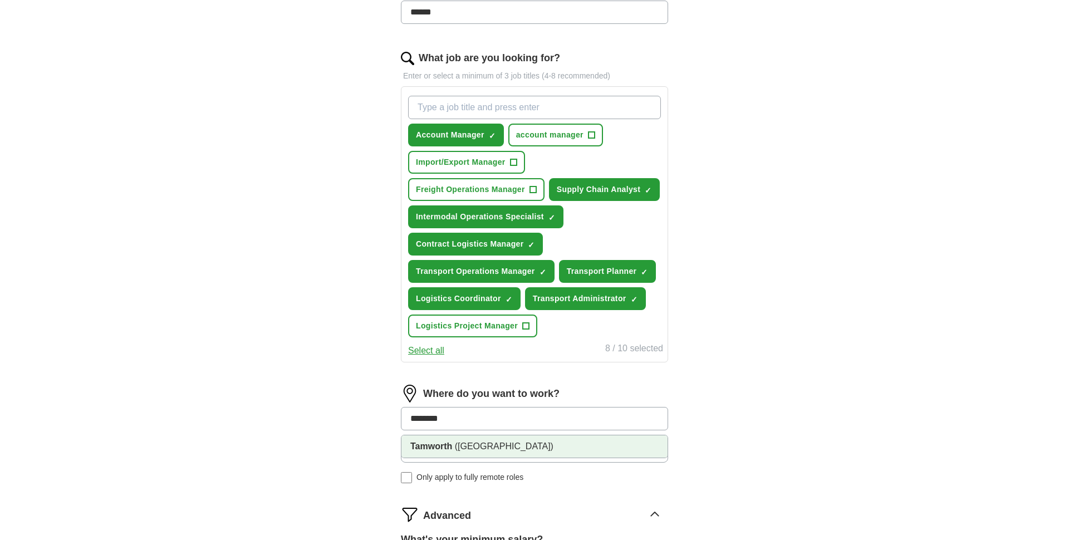
click at [490, 444] on span "([GEOGRAPHIC_DATA])" at bounding box center [504, 445] width 99 height 9
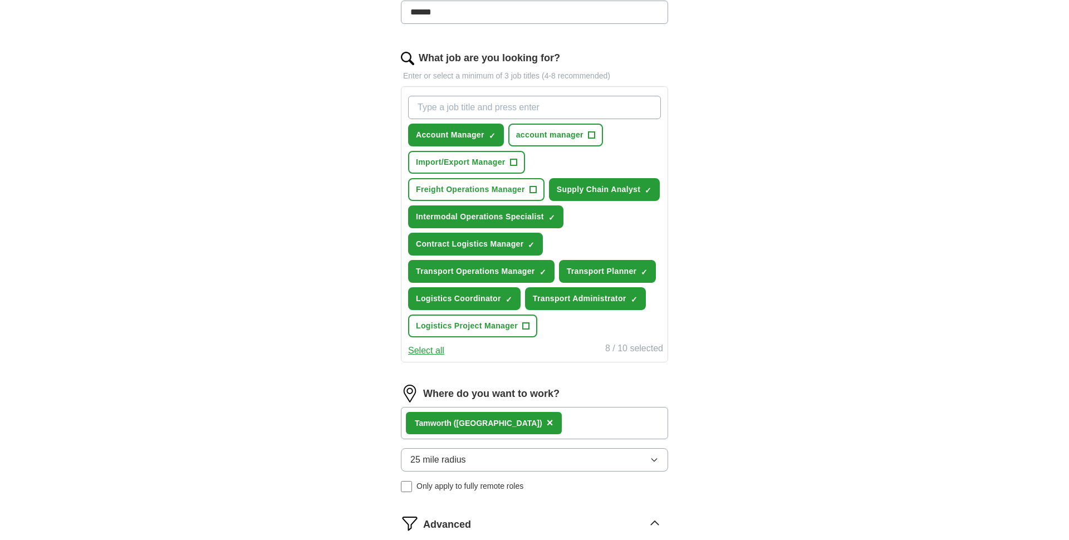
click at [555, 427] on div "Tamworth ([GEOGRAPHIC_DATA]) ×" at bounding box center [534, 423] width 267 height 32
click at [538, 425] on div "Tamworth ([GEOGRAPHIC_DATA]) ×" at bounding box center [534, 423] width 267 height 32
click at [542, 426] on div "Tamworth ([GEOGRAPHIC_DATA]) ×" at bounding box center [534, 423] width 267 height 32
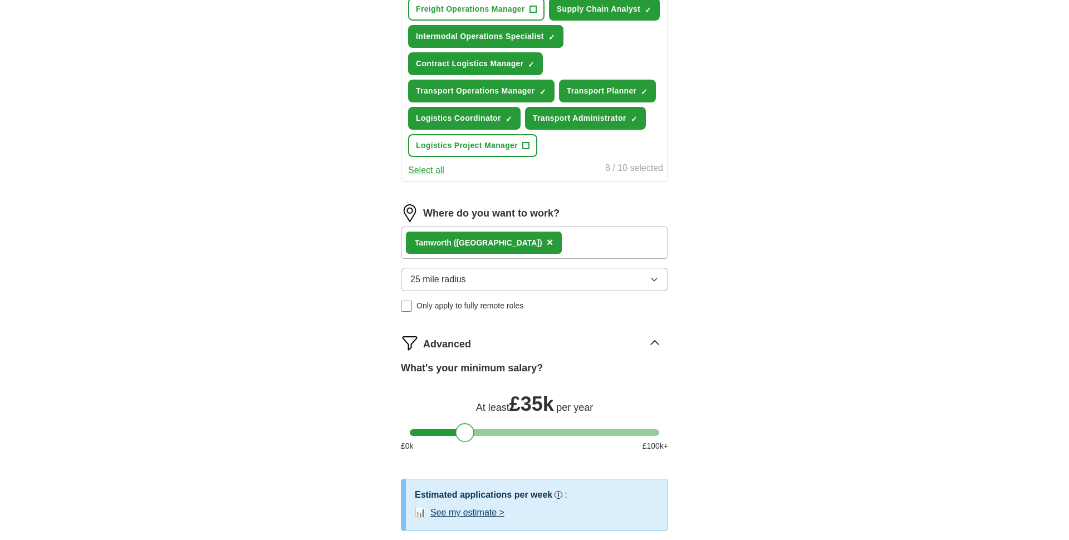
scroll to position [503, 0]
drag, startPoint x: 415, startPoint y: 428, endPoint x: 446, endPoint y: 439, distance: 33.4
click at [446, 439] on div at bounding box center [450, 433] width 19 height 19
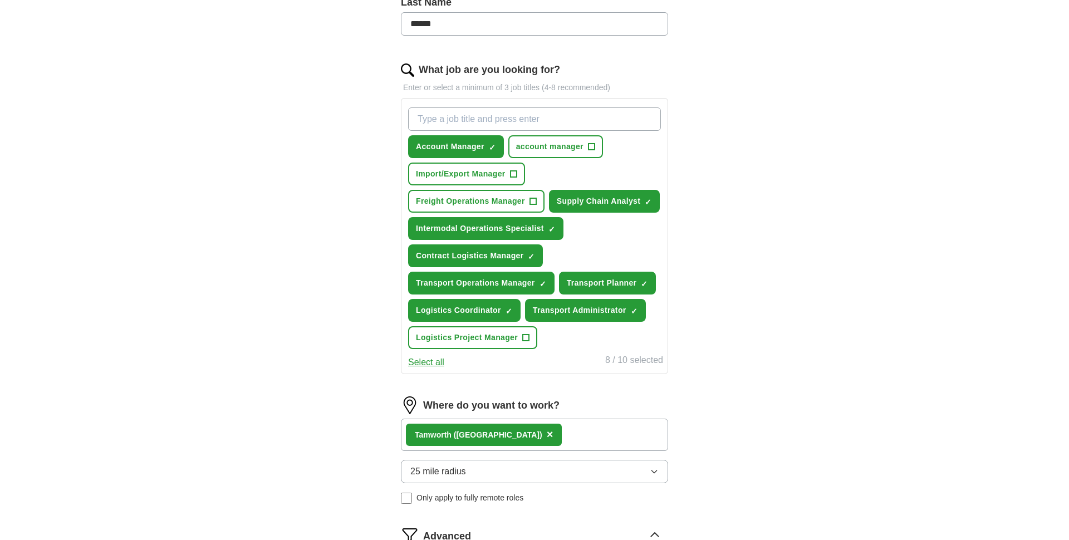
scroll to position [690, 0]
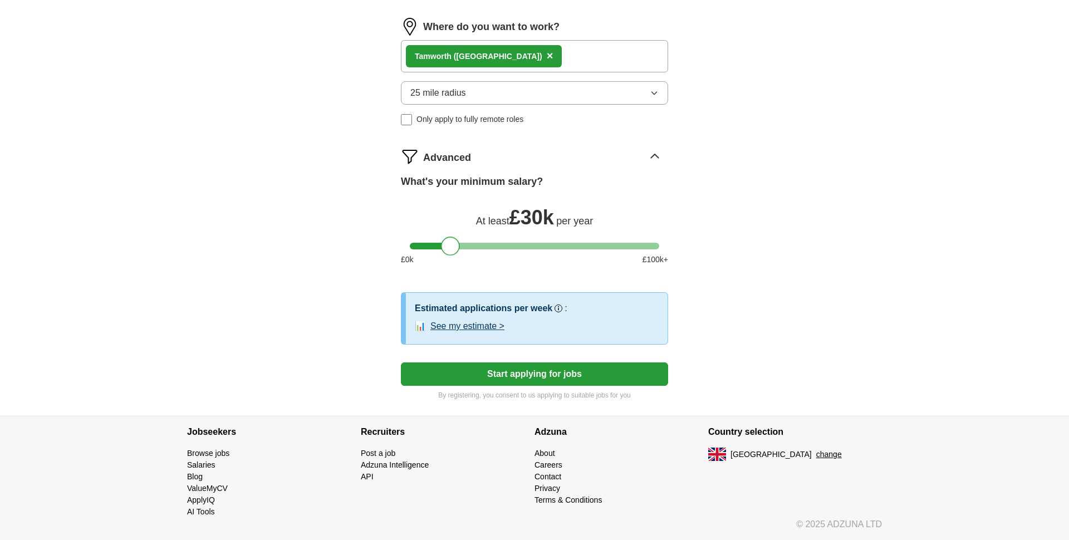
click at [487, 331] on button "See my estimate >" at bounding box center [467, 325] width 74 height 13
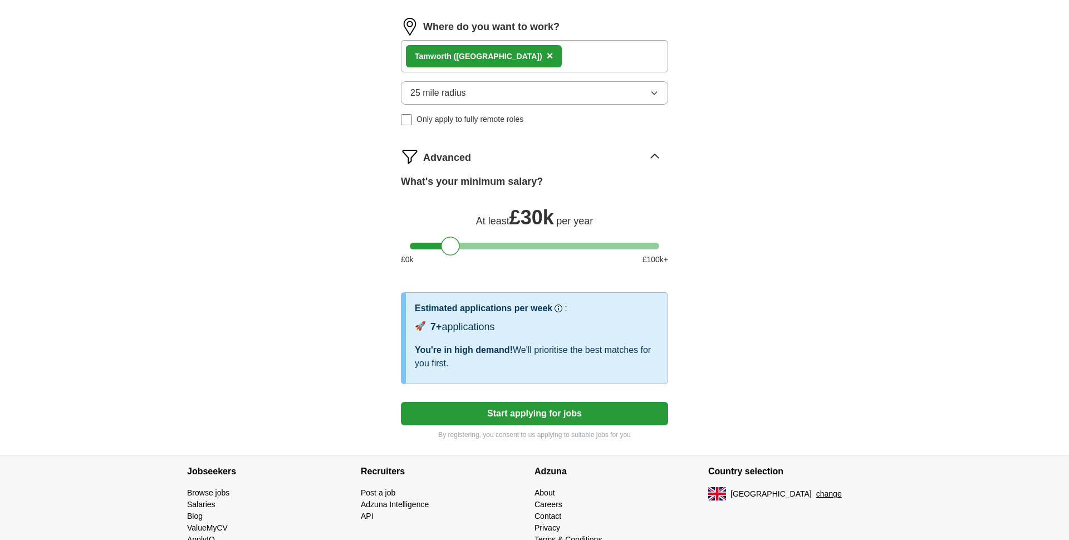
click at [551, 421] on button "Start applying for jobs" at bounding box center [534, 413] width 267 height 23
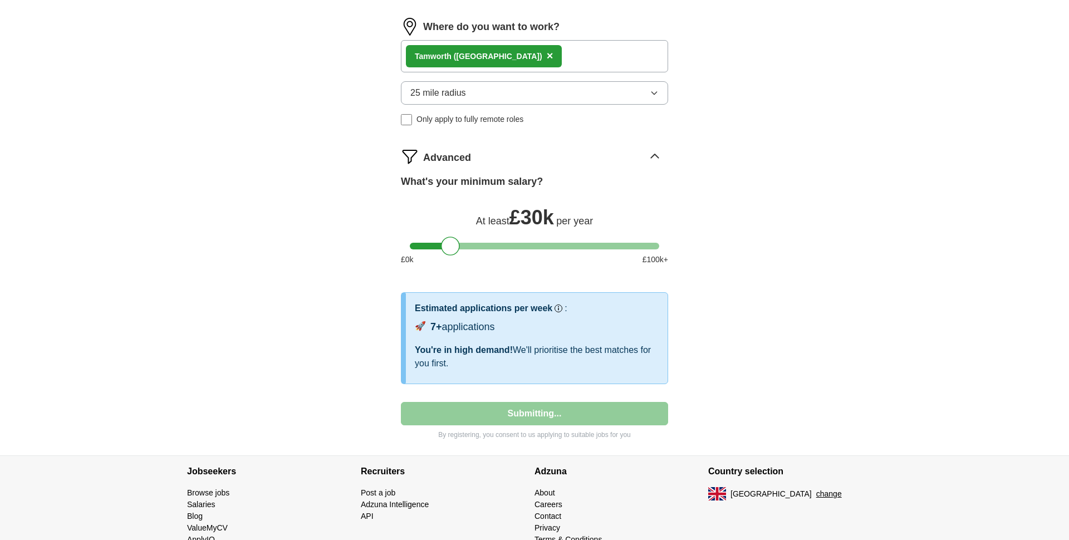
select select "**"
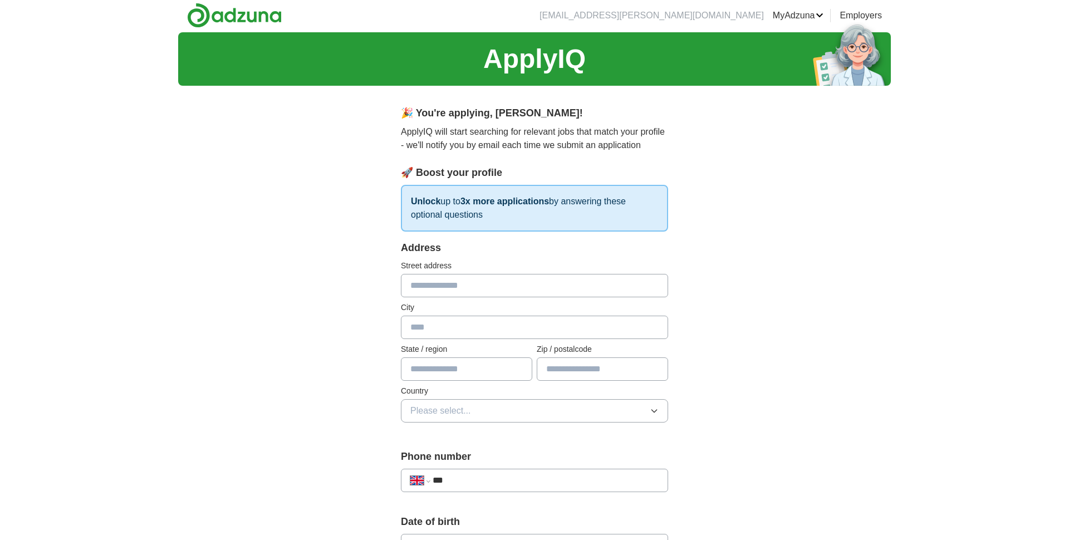
scroll to position [0, 0]
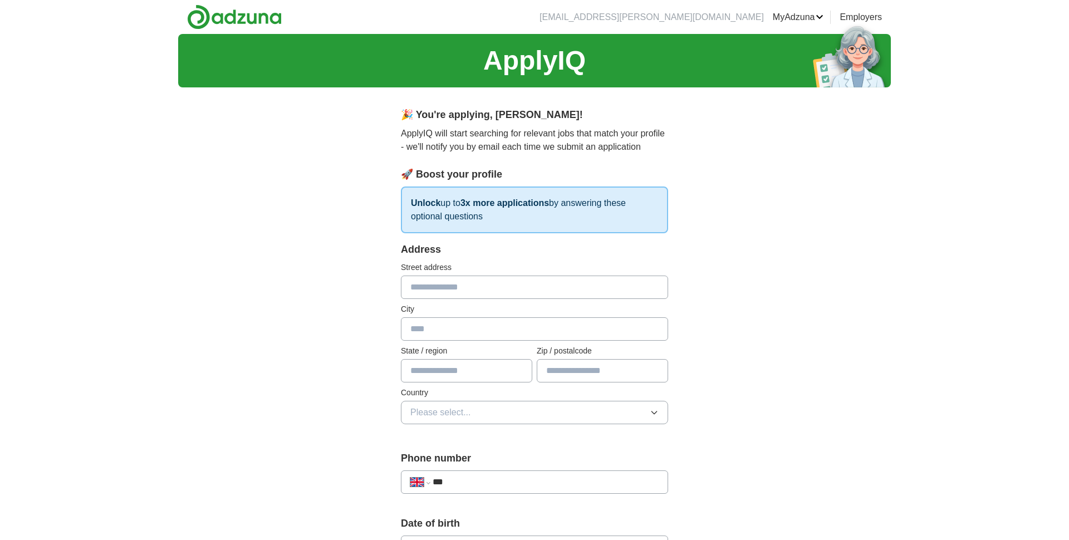
click at [510, 154] on div "🎉 You're applying , [PERSON_NAME] ! ApplyIQ will start searching for relevant j…" at bounding box center [534, 170] width 267 height 126
click at [226, 17] on img at bounding box center [234, 16] width 95 height 25
